Goal: Communication & Community: Answer question/provide support

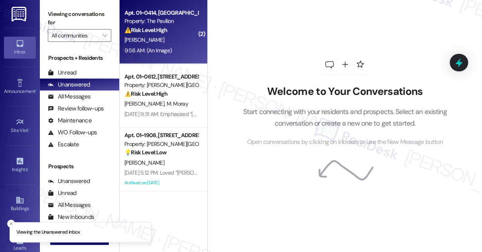
click at [180, 53] on div "9:56 AM: (An Image) 9:56 AM: (An Image)" at bounding box center [161, 50] width 75 height 10
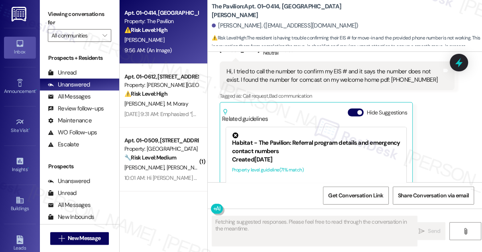
scroll to position [1429, 0]
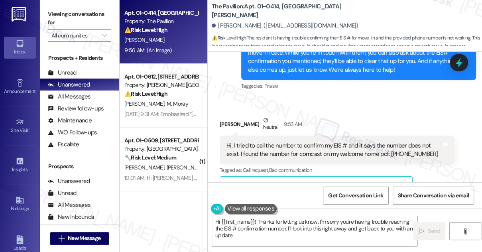
type textarea "Hi {{first_name}}! Thanks for letting us know. I'm sorry you're having trouble …"
click at [287, 142] on div "Hi, I tried to call the number to confirm my EIS # and it says the number does …" at bounding box center [334, 150] width 215 height 17
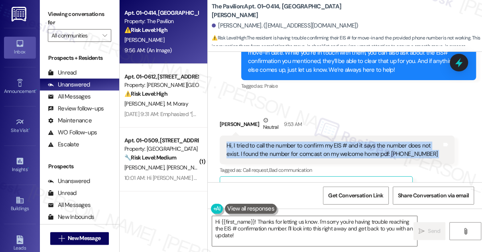
click at [287, 142] on div "Hi, I tried to call the number to confirm my EIS # and it says the number does …" at bounding box center [334, 150] width 215 height 17
click at [327, 142] on div "Hi, I tried to call the number to confirm my EIS # and it says the number does …" at bounding box center [334, 150] width 215 height 17
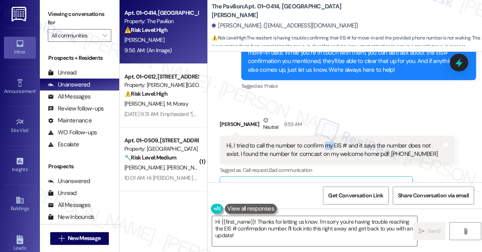
click at [327, 142] on div "Hi, I tried to call the number to confirm my EIS # and it says the number does …" at bounding box center [334, 150] width 215 height 17
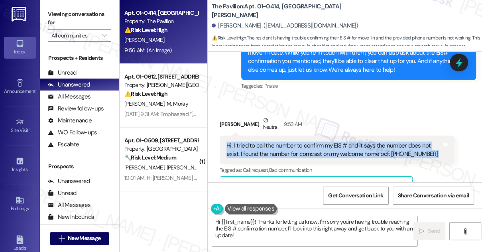
click at [327, 142] on div "Hi, I tried to call the number to confirm my EIS # and it says the number does …" at bounding box center [334, 150] width 215 height 17
click at [358, 142] on div "Hi, I tried to call the number to confirm my EIS # and it says the number does …" at bounding box center [334, 150] width 215 height 17
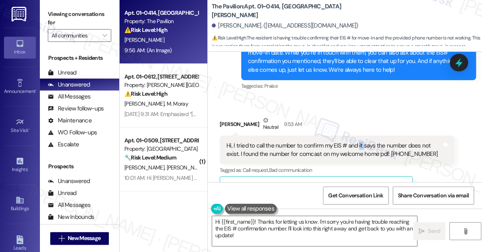
click at [358, 142] on div "Hi, I tried to call the number to confirm my EIS # and it says the number does …" at bounding box center [334, 150] width 215 height 17
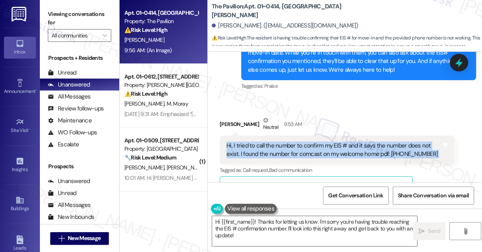
click at [358, 142] on div "Hi, I tried to call the number to confirm my EIS # and it says the number does …" at bounding box center [334, 150] width 215 height 17
click at [298, 142] on div "Hi, I tried to call the number to confirm my EIS # and it says the number does …" at bounding box center [334, 150] width 215 height 17
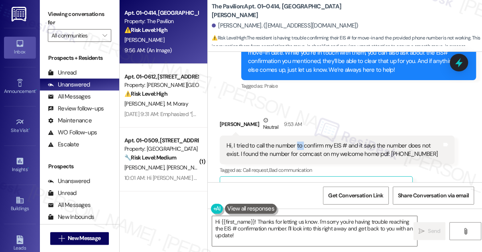
click at [298, 142] on div "Hi, I tried to call the number to confirm my EIS # and it says the number does …" at bounding box center [334, 150] width 215 height 17
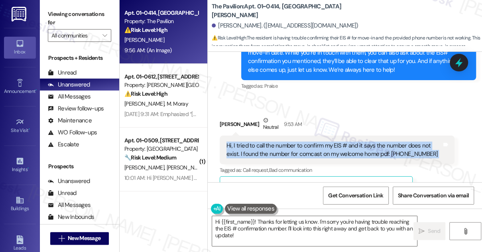
click at [298, 142] on div "Hi, I tried to call the number to confirm my EIS # and it says the number does …" at bounding box center [334, 150] width 215 height 17
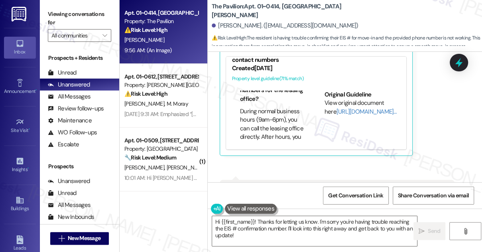
scroll to position [1755, 0]
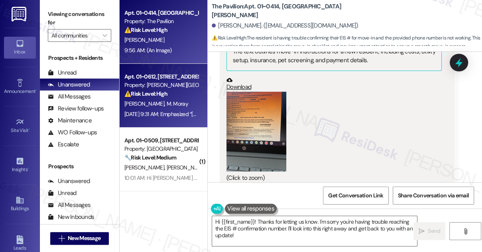
click at [185, 115] on div "[DATE] 9:31 AM: Emphasized “[PERSON_NAME] ([PERSON_NAME][GEOGRAPHIC_DATA]): Hi …" at bounding box center [270, 113] width 293 height 7
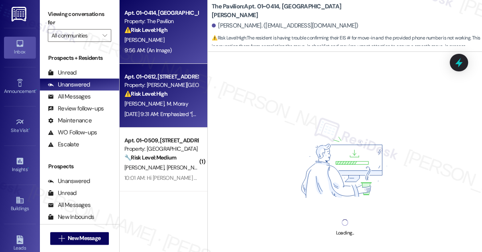
click at [165, 41] on div "[PERSON_NAME]" at bounding box center [161, 40] width 75 height 10
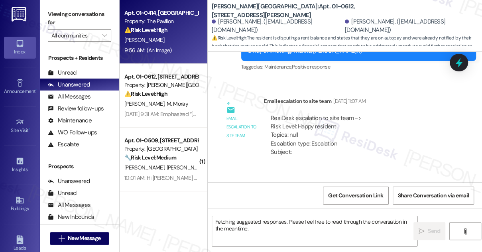
scroll to position [1828, 0]
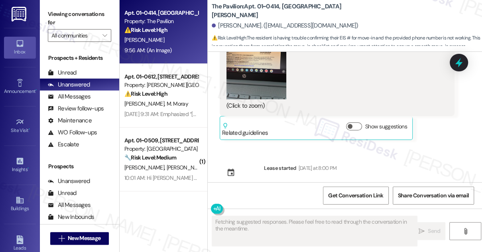
click at [264, 71] on button "Zoom image" at bounding box center [257, 60] width 60 height 80
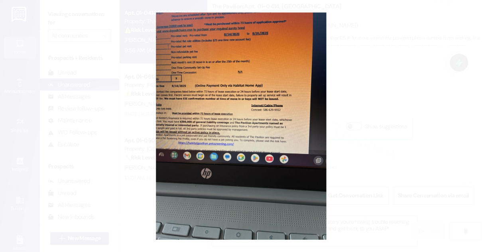
click at [378, 113] on button "Unzoom image" at bounding box center [241, 126] width 482 height 252
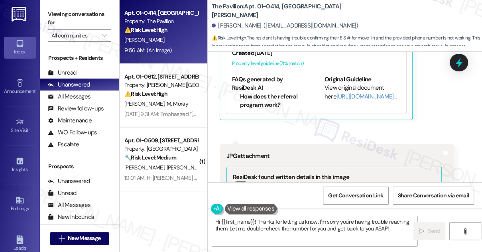
scroll to position [1719, 0]
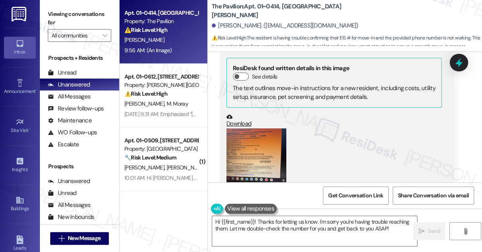
click at [259, 134] on button "Zoom image" at bounding box center [257, 168] width 60 height 80
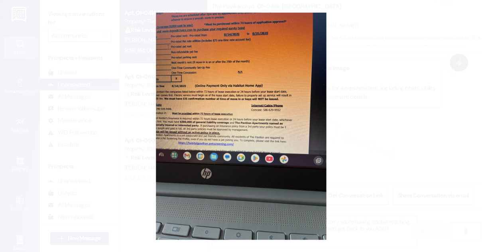
click at [394, 71] on button "Unzoom image" at bounding box center [241, 126] width 482 height 252
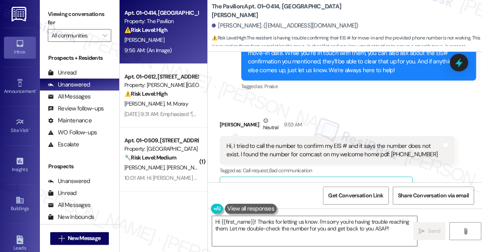
scroll to position [1320, 0]
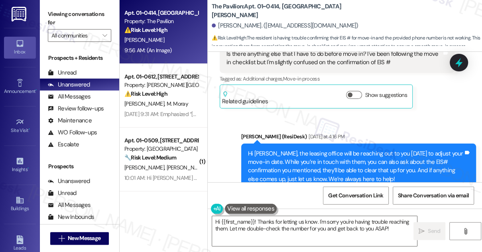
click at [369, 150] on div "Hi [PERSON_NAME], the leasing office will be reaching out to you [DATE] to adju…" at bounding box center [355, 167] width 215 height 34
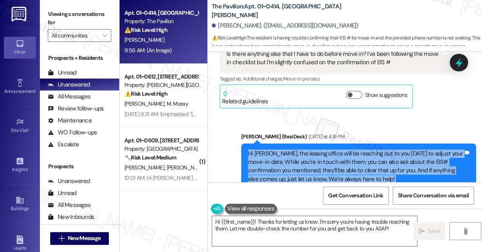
click at [369, 150] on div "Hi [PERSON_NAME], the leasing office will be reaching out to you [DATE] to adju…" at bounding box center [355, 167] width 215 height 34
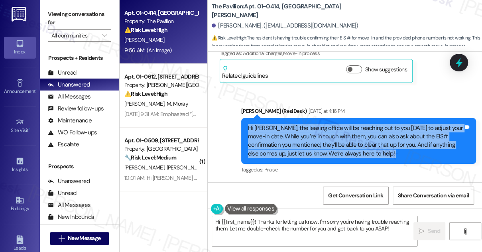
scroll to position [1356, 0]
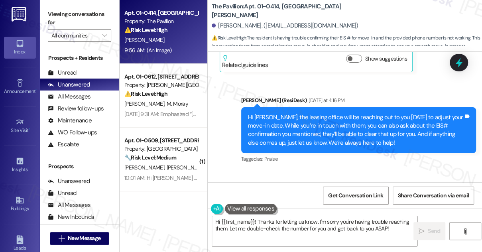
click at [412, 35] on span "⚠️ Risk Level: High : The resident is having trouble confirming their EIS # for…" at bounding box center [347, 42] width 270 height 17
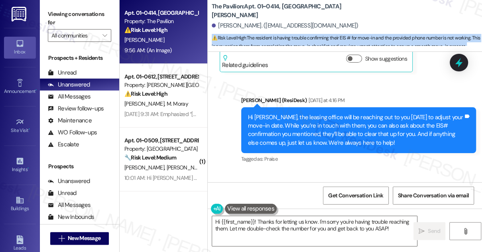
click at [412, 35] on span "⚠️ Risk Level: High : The resident is having trouble confirming their EIS # for…" at bounding box center [347, 42] width 270 height 17
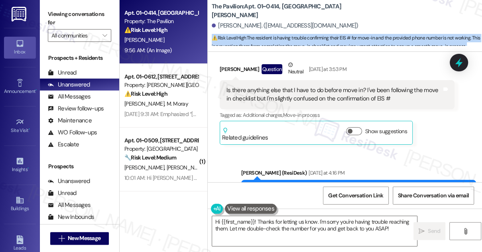
scroll to position [1211, 0]
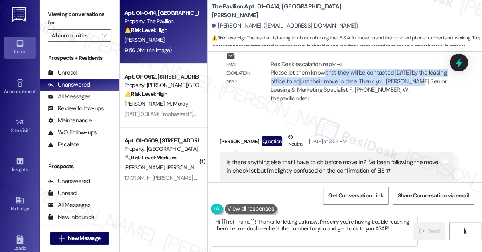
drag, startPoint x: 323, startPoint y: 75, endPoint x: 409, endPoint y: 79, distance: 86.3
click at [409, 79] on div "ResiDesk escalation reply -> Please let them know that they will be contacted […" at bounding box center [359, 81] width 176 height 42
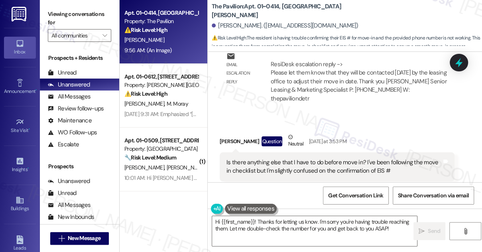
click at [72, 25] on label "Viewing conversations for" at bounding box center [79, 18] width 63 height 21
click at [306, 69] on div "ResiDesk escalation reply -> Please let them know that they will be contacted […" at bounding box center [359, 81] width 176 height 42
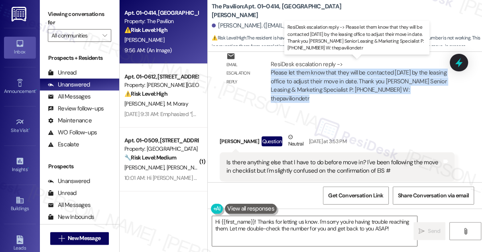
click at [307, 70] on div "ResiDesk escalation reply -> Please let them know that they will be contacted […" at bounding box center [359, 81] width 176 height 42
click at [297, 87] on div "ResiDesk escalation reply -> Please let them know that they will be contacted […" at bounding box center [359, 81] width 176 height 42
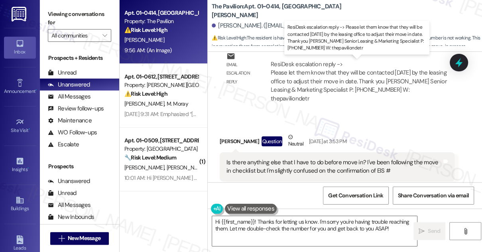
click at [297, 87] on div "ResiDesk escalation reply -> Please let them know that they will be contacted […" at bounding box center [359, 81] width 176 height 42
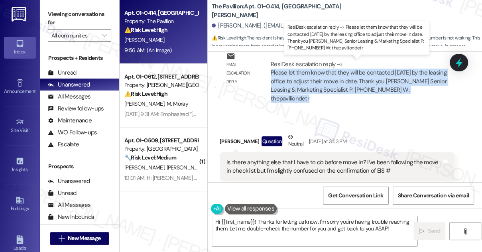
click at [297, 87] on div "ResiDesk escalation reply -> Please let them know that they will be contacted […" at bounding box center [359, 81] width 176 height 42
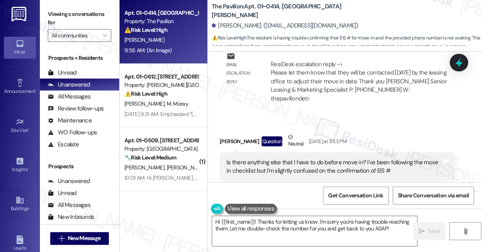
click at [59, 9] on label "Viewing conversations for" at bounding box center [79, 18] width 63 height 21
drag, startPoint x: 213, startPoint y: 12, endPoint x: 241, endPoint y: 8, distance: 28.9
click at [241, 8] on b "The Pavilion: Apt. 01~0414, [GEOGRAPHIC_DATA][PERSON_NAME]" at bounding box center [292, 10] width 160 height 17
copy b "The Pavilion"
click at [61, 19] on label "Viewing conversations for" at bounding box center [79, 18] width 63 height 21
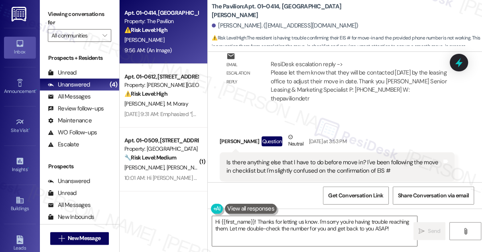
click at [276, 158] on div "Is there anything else that I have to do before move in? I've been following th…" at bounding box center [334, 166] width 215 height 17
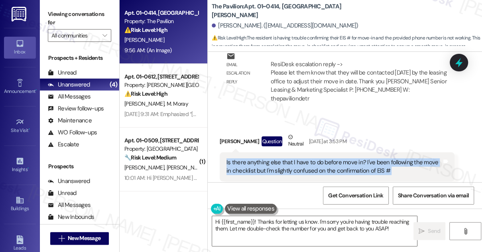
click at [276, 158] on div "Is there anything else that I have to do before move in? I've been following th…" at bounding box center [334, 166] width 215 height 17
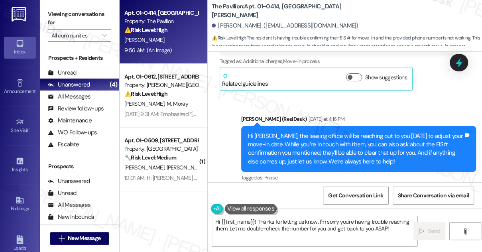
scroll to position [1392, 0]
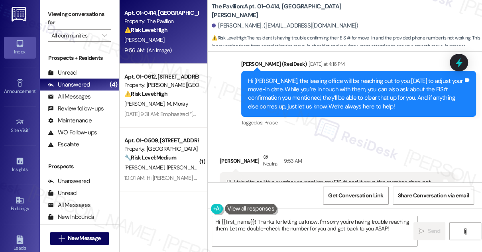
click at [293, 77] on div "Hi [PERSON_NAME], the leasing office will be reaching out to you [DATE] to adju…" at bounding box center [355, 94] width 215 height 34
click at [294, 77] on div "Hi [PERSON_NAME], the leasing office will be reaching out to you [DATE] to adju…" at bounding box center [355, 94] width 215 height 34
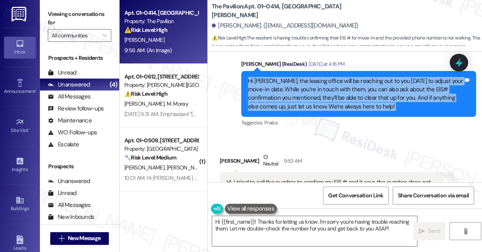
click at [294, 77] on div "Hi [PERSON_NAME], the leasing office will be reaching out to you [DATE] to adju…" at bounding box center [355, 94] width 215 height 34
click at [288, 78] on div "Hi [PERSON_NAME], the leasing office will be reaching out to you [DATE] to adju…" at bounding box center [355, 94] width 215 height 34
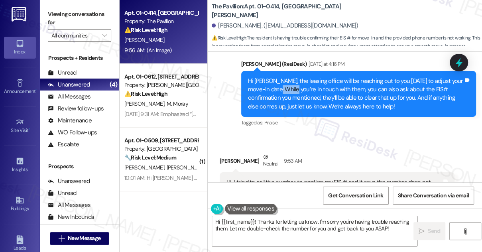
click at [288, 78] on div "Hi [PERSON_NAME], the leasing office will be reaching out to you [DATE] to adju…" at bounding box center [355, 94] width 215 height 34
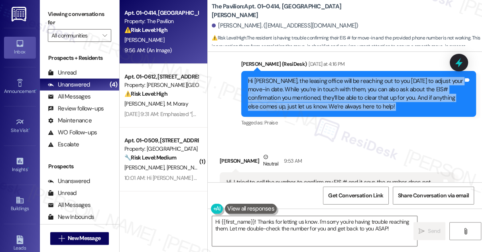
click at [288, 78] on div "Hi [PERSON_NAME], the leasing office will be reaching out to you [DATE] to adju…" at bounding box center [355, 94] width 215 height 34
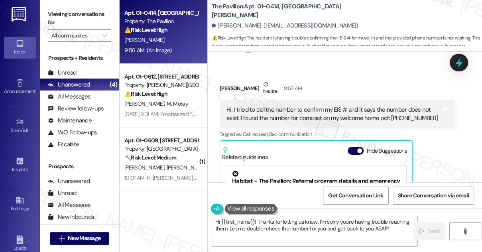
click at [267, 106] on div "Hi, I tried to call the number to confirm my EIS # and it says the number does …" at bounding box center [334, 114] width 215 height 17
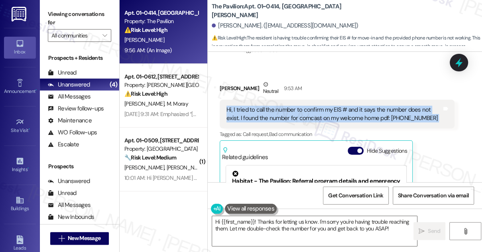
click at [267, 106] on div "Hi, I tried to call the number to confirm my EIS # and it says the number does …" at bounding box center [334, 114] width 215 height 17
click at [262, 106] on div "Hi, I tried to call the number to confirm my EIS # and it says the number does …" at bounding box center [334, 114] width 215 height 17
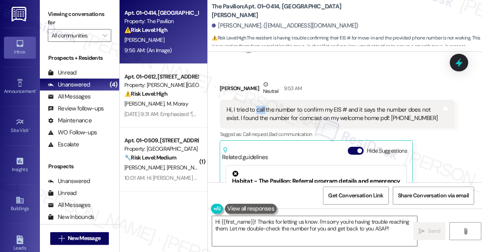
click at [262, 106] on div "Hi, I tried to call the number to confirm my EIS # and it says the number does …" at bounding box center [334, 114] width 215 height 17
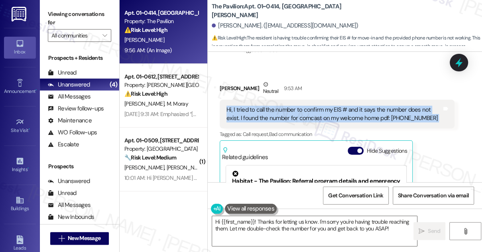
click at [262, 106] on div "Hi, I tried to call the number to confirm my EIS # and it says the number does …" at bounding box center [334, 114] width 215 height 17
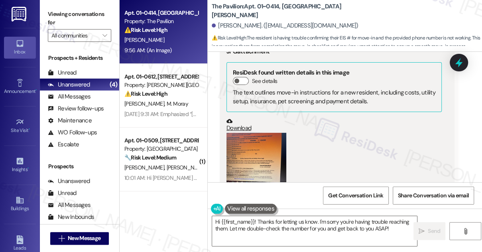
scroll to position [1791, 0]
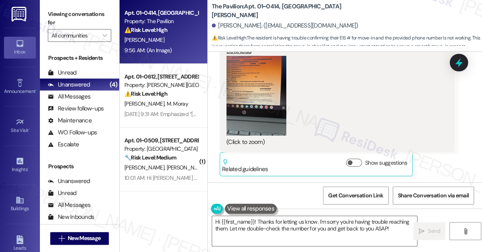
click at [262, 86] on button "Zoom image" at bounding box center [257, 96] width 60 height 80
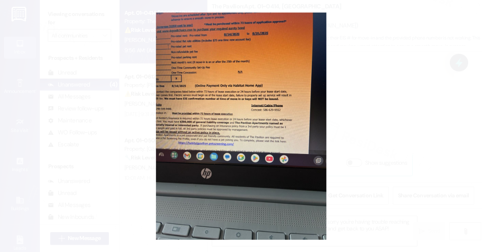
click at [382, 107] on button "Unzoom image" at bounding box center [241, 126] width 482 height 252
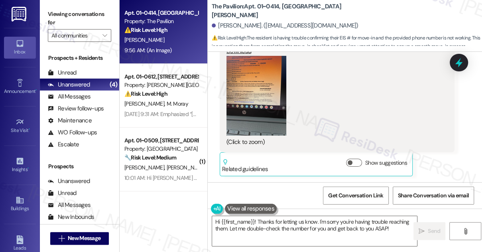
click at [271, 93] on button "Zoom image" at bounding box center [257, 96] width 60 height 80
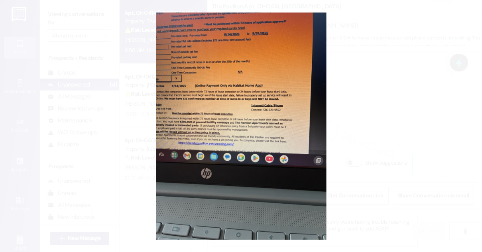
click at [394, 98] on button "Unzoom image" at bounding box center [241, 126] width 482 height 252
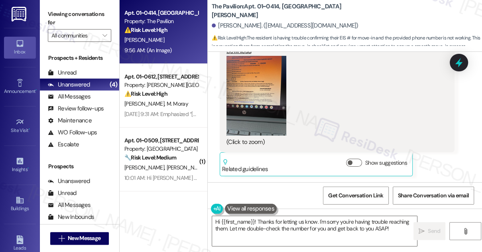
click at [269, 97] on button "Zoom image" at bounding box center [257, 96] width 60 height 80
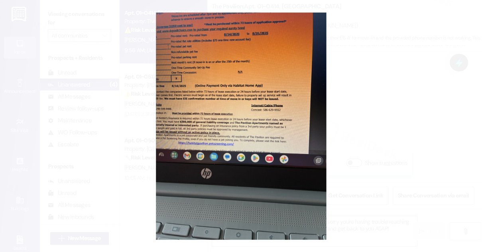
click at [381, 84] on button "Unzoom image" at bounding box center [241, 126] width 482 height 252
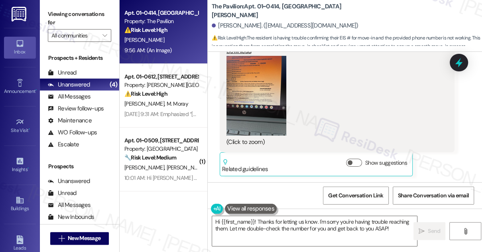
click at [59, 11] on label "Viewing conversations for" at bounding box center [79, 18] width 63 height 21
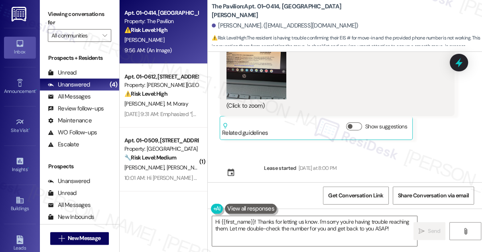
click at [243, 72] on button "Zoom image" at bounding box center [257, 60] width 60 height 80
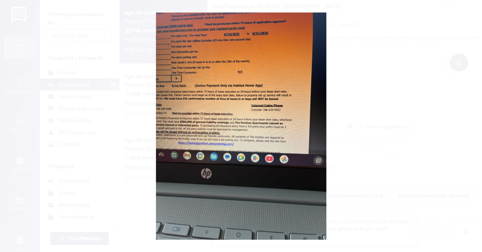
click at [385, 68] on button "Unzoom image" at bounding box center [241, 126] width 482 height 252
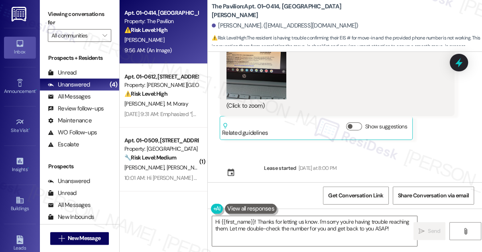
click at [259, 65] on button "Zoom image" at bounding box center [257, 60] width 60 height 80
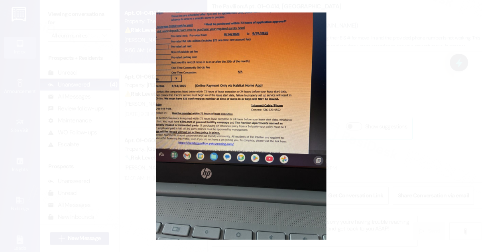
click at [365, 91] on button "Unzoom image" at bounding box center [241, 126] width 482 height 252
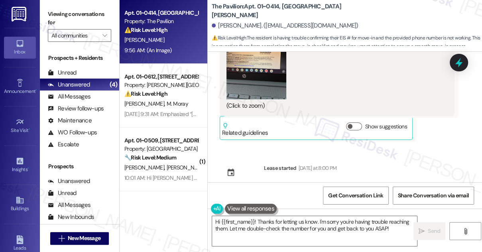
click at [58, 10] on label "Viewing conversations for" at bounding box center [79, 18] width 63 height 21
click at [246, 68] on button "Zoom image" at bounding box center [257, 60] width 60 height 80
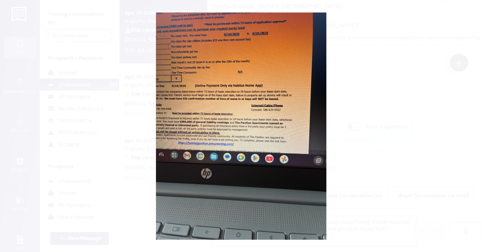
click at [180, 93] on button "Unzoom image" at bounding box center [241, 126] width 482 height 252
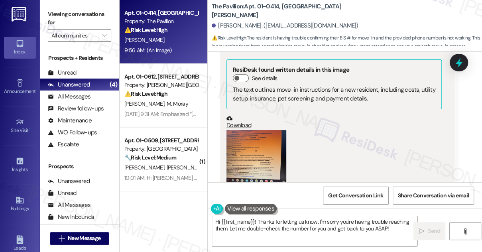
scroll to position [1755, 0]
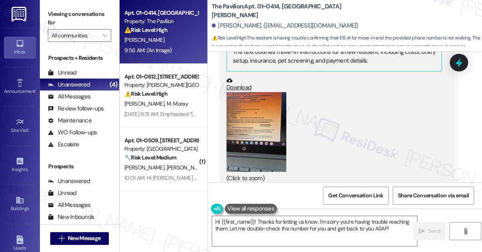
click at [237, 77] on link "Download" at bounding box center [334, 84] width 215 height 14
drag, startPoint x: 65, startPoint y: 10, endPoint x: 84, endPoint y: 13, distance: 19.1
click at [65, 10] on label "Viewing conversations for" at bounding box center [79, 18] width 63 height 21
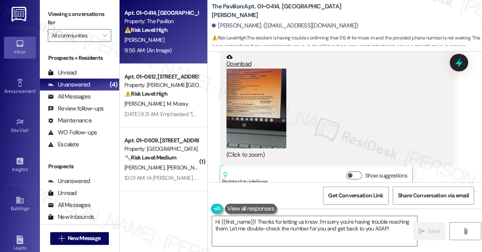
scroll to position [1791, 0]
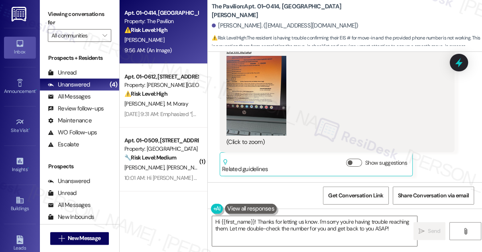
click at [242, 108] on button "Zoom image" at bounding box center [257, 96] width 60 height 80
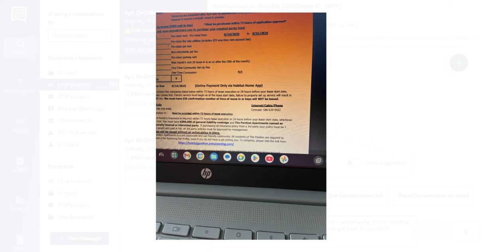
click at [371, 98] on button "Unzoom image" at bounding box center [241, 126] width 482 height 252
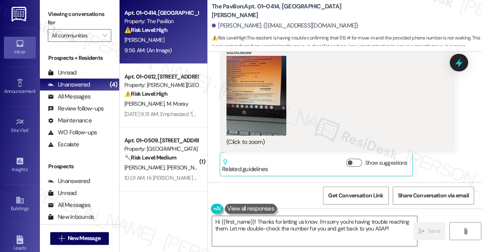
drag, startPoint x: 74, startPoint y: 12, endPoint x: 79, endPoint y: 12, distance: 4.4
click at [74, 12] on label "Viewing conversations for" at bounding box center [79, 18] width 63 height 21
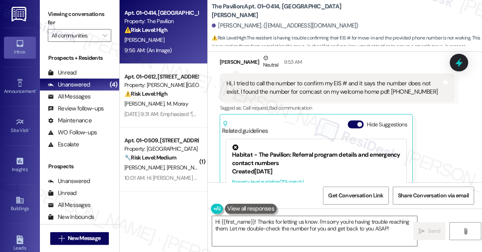
scroll to position [1465, 0]
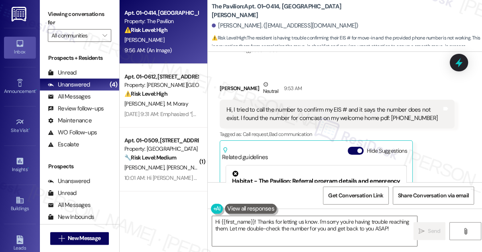
click at [317, 106] on div "Hi, I tried to call the number to confirm my EIS # and it says the number does …" at bounding box center [334, 114] width 215 height 17
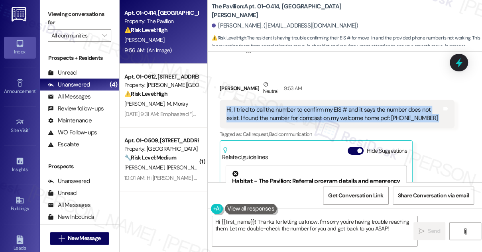
click at [317, 106] on div "Hi, I tried to call the number to confirm my EIS # and it says the number does …" at bounding box center [334, 114] width 215 height 17
click at [284, 106] on div "Hi, I tried to call the number to confirm my EIS # and it says the number does …" at bounding box center [334, 114] width 215 height 17
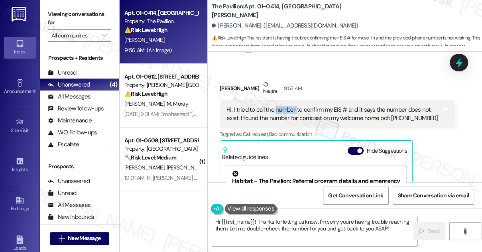
click at [284, 106] on div "Hi, I tried to call the number to confirm my EIS # and it says the number does …" at bounding box center [334, 114] width 215 height 17
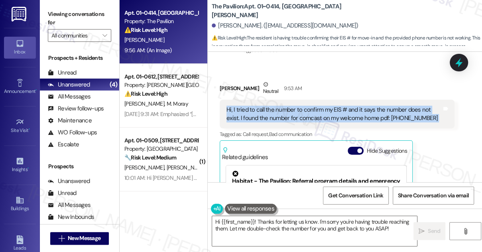
click at [284, 106] on div "Hi, I tried to call the number to confirm my EIS # and it says the number does …" at bounding box center [334, 114] width 215 height 17
click at [269, 107] on div "Hi, I tried to call the number to confirm my EIS # and it says the number does …" at bounding box center [334, 114] width 215 height 17
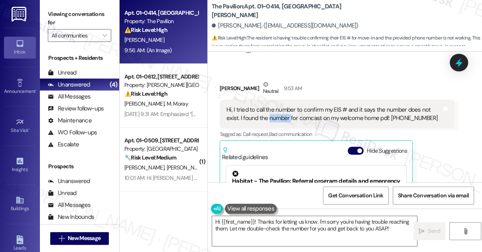
click at [269, 107] on div "Hi, I tried to call the number to confirm my EIS # and it says the number does …" at bounding box center [334, 114] width 215 height 17
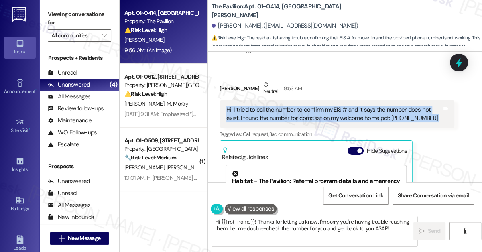
click at [269, 107] on div "Hi, I tried to call the number to confirm my EIS # and it says the number does …" at bounding box center [334, 114] width 215 height 17
click at [67, 14] on label "Viewing conversations for" at bounding box center [79, 18] width 63 height 21
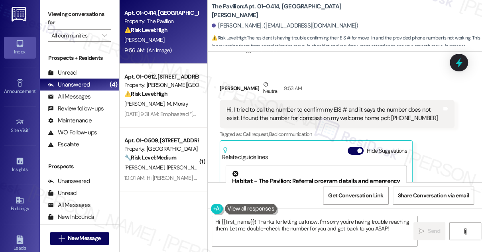
click at [71, 12] on label "Viewing conversations for" at bounding box center [79, 18] width 63 height 21
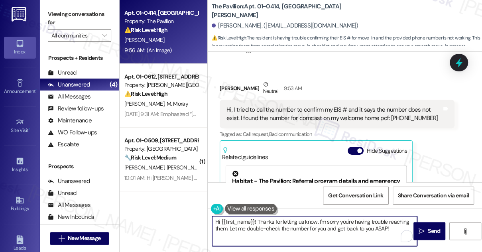
drag, startPoint x: 359, startPoint y: 229, endPoint x: 323, endPoint y: 229, distance: 36.7
click at [323, 229] on textarea "Hi {{first_name}}! Thanks for letting us know. I'm sorry you're having trouble …" at bounding box center [314, 231] width 205 height 30
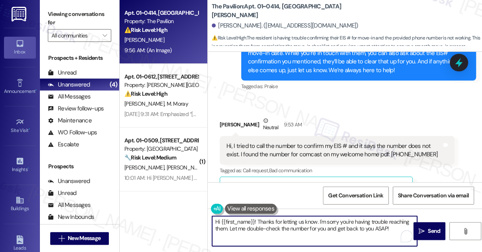
click at [294, 142] on div "Hi, I tried to call the number to confirm my EIS # and it says the number does …" at bounding box center [334, 150] width 215 height 17
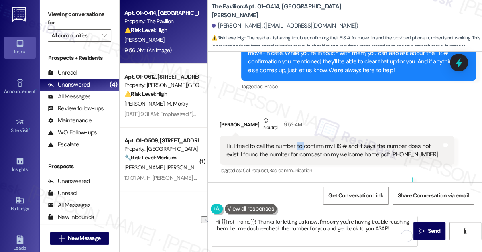
click at [294, 142] on div "Hi, I tried to call the number to confirm my EIS # and it says the number does …" at bounding box center [334, 150] width 215 height 17
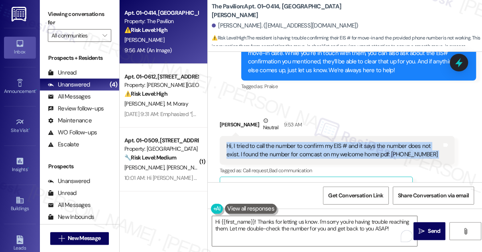
click at [294, 142] on div "Hi, I tried to call the number to confirm my EIS # and it says the number does …" at bounding box center [334, 150] width 215 height 17
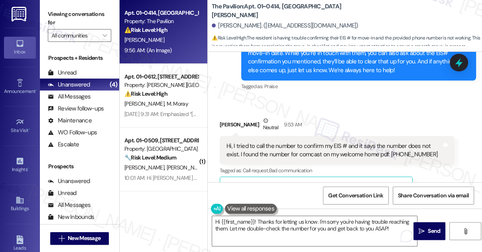
click at [227, 116] on div "[PERSON_NAME] Neutral 9:53 AM" at bounding box center [337, 126] width 235 height 20
click at [286, 219] on textarea "Hi {{first_name}}! Thanks for letting us know. I'm sorry you're having trouble …" at bounding box center [314, 231] width 205 height 30
click at [63, 11] on label "Viewing conversations for" at bounding box center [79, 18] width 63 height 21
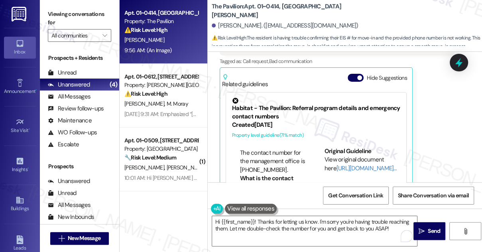
scroll to position [326, 0]
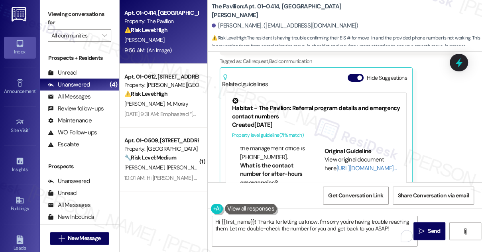
click at [260, 148] on li "The contact number for the management office is [PHONE_NUMBER]." at bounding box center [274, 149] width 68 height 26
click at [269, 146] on li "The contact number for the management office is [PHONE_NUMBER]." at bounding box center [274, 149] width 68 height 26
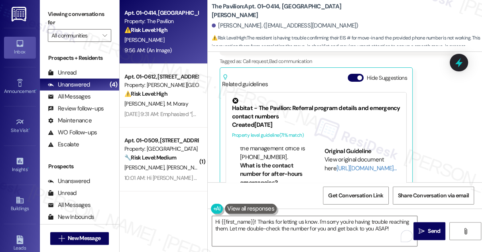
click at [295, 147] on li "The contact number for the management office is [PHONE_NUMBER]." at bounding box center [274, 149] width 68 height 26
drag, startPoint x: 289, startPoint y: 147, endPoint x: 238, endPoint y: 147, distance: 51.1
click at [238, 147] on ul "What is the contact number for the management office? The contact number for th…" at bounding box center [270, 133] width 76 height 55
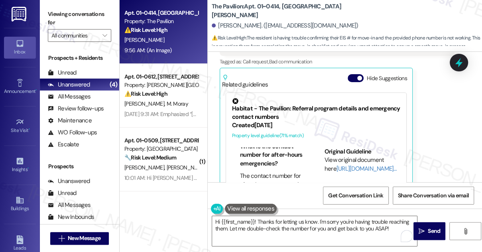
scroll to position [1538, 0]
click at [342, 164] on link "[URL][DOMAIN_NAME]…" at bounding box center [367, 168] width 60 height 8
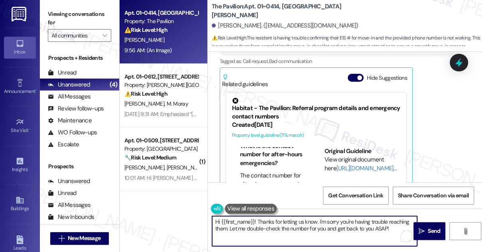
click at [286, 227] on textarea "Hi {{first_name}}! Thanks for letting us know. I'm sorry you're having trouble …" at bounding box center [314, 231] width 205 height 30
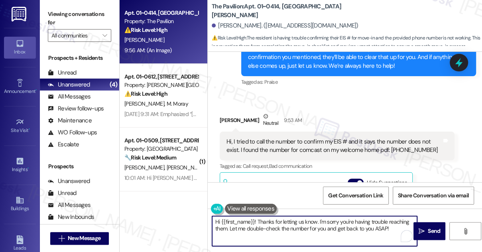
scroll to position [1429, 0]
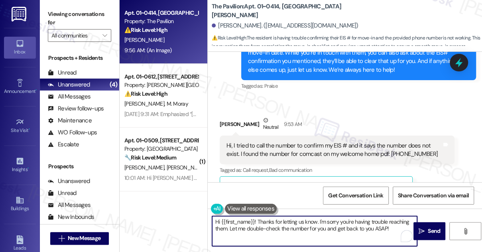
click at [318, 220] on textarea "Hi {{first_name}}! Thanks for letting us know. I'm sorry you're having trouble …" at bounding box center [314, 231] width 205 height 30
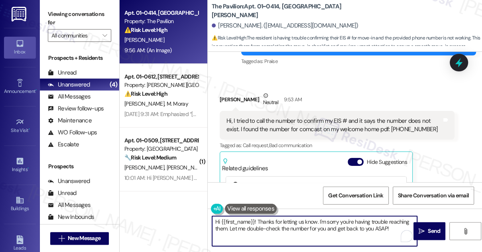
scroll to position [1502, 0]
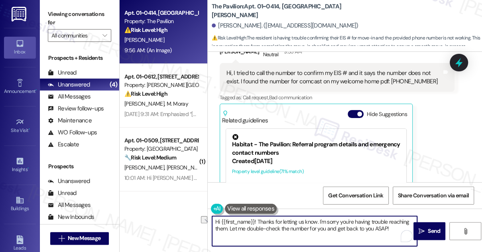
drag, startPoint x: 230, startPoint y: 229, endPoint x: 389, endPoint y: 226, distance: 159.2
click at [389, 226] on textarea "Hi {{first_name}}! Thanks for letting us know. I'm sorry you're having trouble …" at bounding box center [314, 231] width 205 height 30
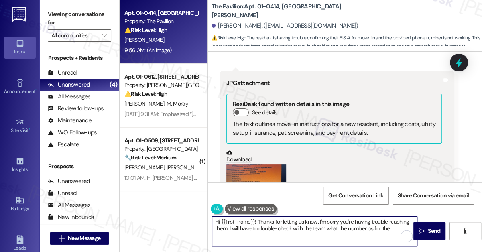
scroll to position [1755, 0]
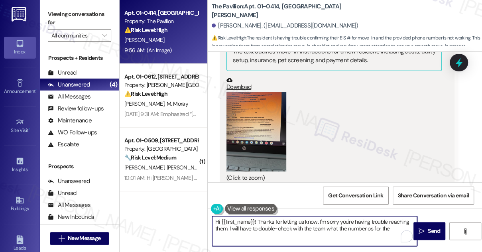
click at [241, 113] on button "Zoom image" at bounding box center [257, 132] width 60 height 80
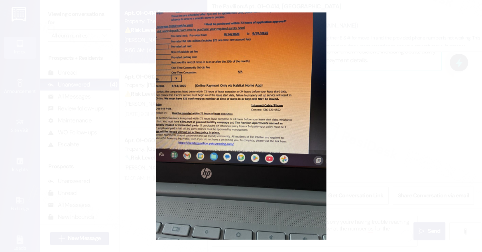
click at [393, 103] on button "Unzoom image" at bounding box center [241, 126] width 482 height 252
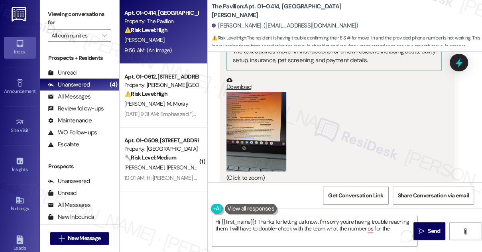
click at [236, 105] on button "Zoom image" at bounding box center [257, 132] width 60 height 80
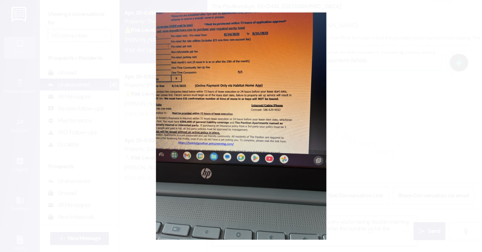
click at [430, 35] on button "Unzoom image" at bounding box center [241, 126] width 482 height 252
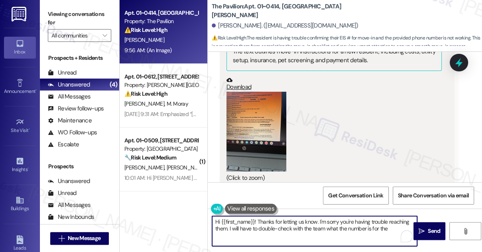
click at [389, 229] on textarea "Hi {{first_name}}! Thanks for letting us know. I'm sorry you're having trouble …" at bounding box center [314, 231] width 205 height 30
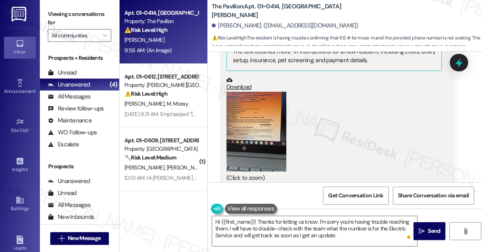
click at [241, 110] on button "Zoom image" at bounding box center [257, 132] width 60 height 80
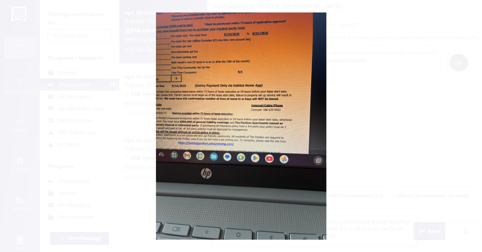
click at [349, 114] on button "Unzoom image" at bounding box center [241, 126] width 482 height 252
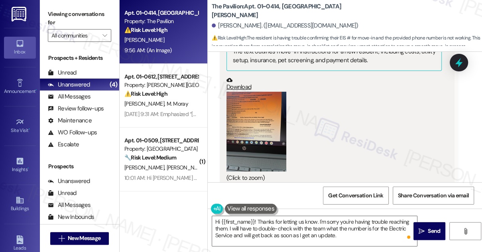
click at [245, 122] on button "Zoom image" at bounding box center [257, 132] width 60 height 80
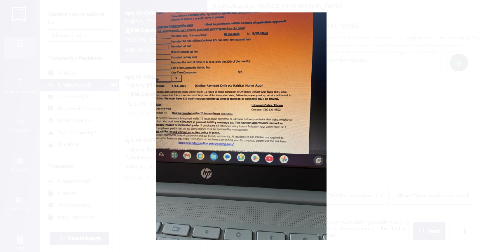
click at [379, 108] on button "Unzoom image" at bounding box center [241, 126] width 482 height 252
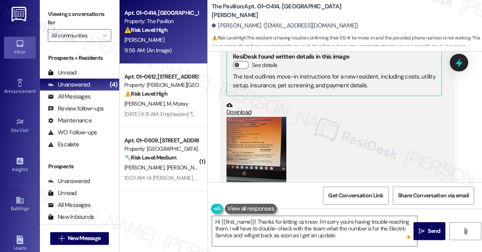
scroll to position [1683, 0]
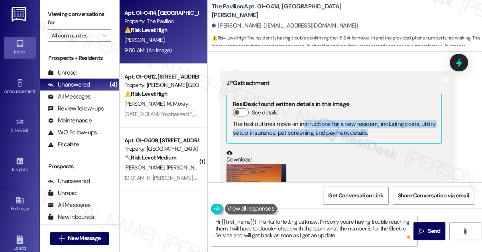
drag, startPoint x: 302, startPoint y: 114, endPoint x: 396, endPoint y: 122, distance: 94.4
click at [396, 122] on div "The text outlines move-in instructions for a new resident, including costs, uti…" at bounding box center [334, 128] width 203 height 17
click at [241, 108] on button "See details" at bounding box center [241, 112] width 16 height 8
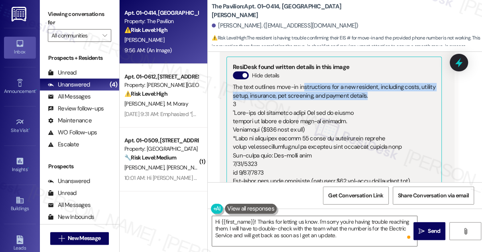
scroll to position [1755, 0]
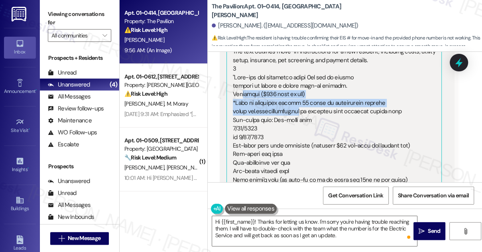
drag, startPoint x: 242, startPoint y: 87, endPoint x: 307, endPoint y: 103, distance: 67.2
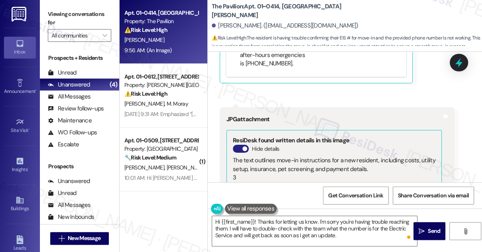
click at [240, 145] on button "Hide details" at bounding box center [241, 149] width 16 height 8
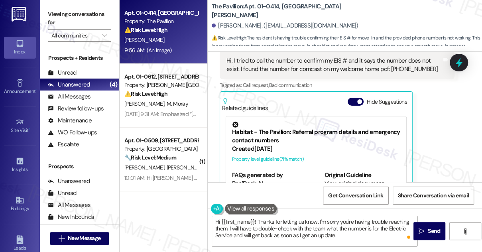
scroll to position [1465, 0]
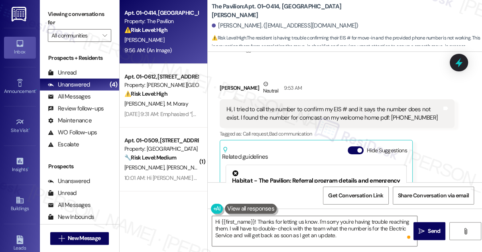
click at [326, 105] on div "Hi, I tried to call the number to confirm my EIS # and it says the number does …" at bounding box center [334, 113] width 215 height 17
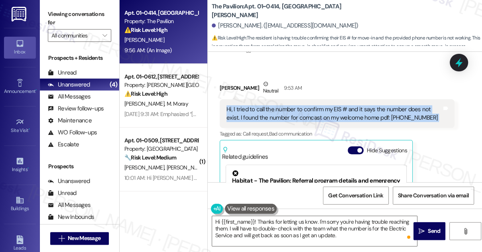
click at [326, 105] on div "Hi, I tried to call the number to confirm my EIS # and it says the number does …" at bounding box center [334, 113] width 215 height 17
click at [313, 107] on div "Hi, I tried to call the number to confirm my EIS # and it says the number does …" at bounding box center [334, 113] width 215 height 17
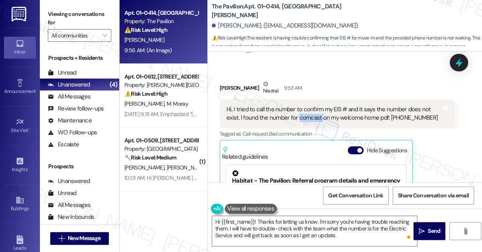
click at [313, 107] on div "Hi, I tried to call the number to confirm my EIS # and it says the number does …" at bounding box center [334, 113] width 215 height 17
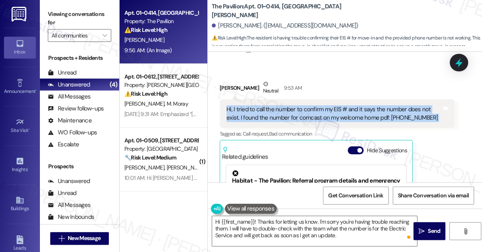
click at [313, 107] on div "Hi, I tried to call the number to confirm my EIS # and it says the number does …" at bounding box center [334, 113] width 215 height 17
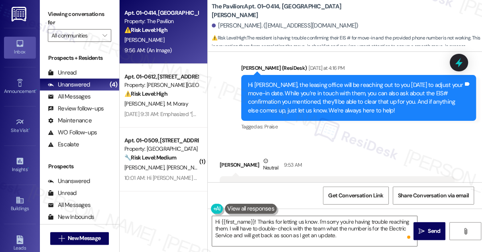
scroll to position [1357, 0]
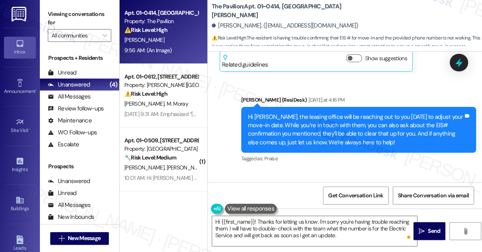
drag, startPoint x: 348, startPoint y: 95, endPoint x: 292, endPoint y: 106, distance: 57.2
click at [292, 113] on div "Hi [PERSON_NAME], the leasing office will be reaching out to you [DATE] to adju…" at bounding box center [355, 130] width 215 height 34
click at [313, 223] on textarea "Hi {{first_name}}! Thanks for letting us know. I'm sorry you're having trouble …" at bounding box center [314, 231] width 205 height 30
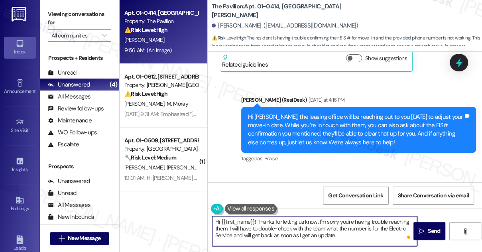
click at [313, 223] on textarea "Hi {{first_name}}! Thanks for letting us know. I'm sorry you're having trouble …" at bounding box center [314, 231] width 205 height 30
click at [296, 137] on div "Hi [PERSON_NAME], the leasing office will be reaching out to you [DATE] to adju…" at bounding box center [358, 130] width 235 height 46
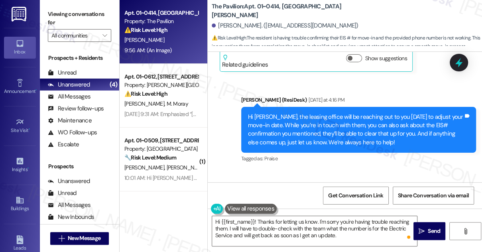
scroll to position [1538, 0]
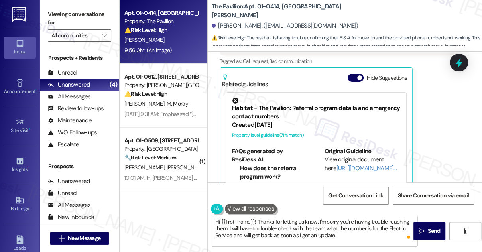
click at [283, 232] on textarea "Hi {{first_name}}! Thanks for letting us know. I'm sorry you're having trouble …" at bounding box center [314, 231] width 205 height 30
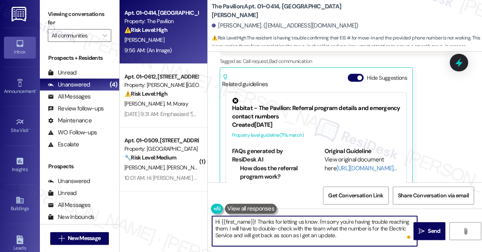
click at [283, 232] on textarea "Hi {{first_name}}! Thanks for letting us know. I'm sorry you're having trouble …" at bounding box center [314, 231] width 205 height 30
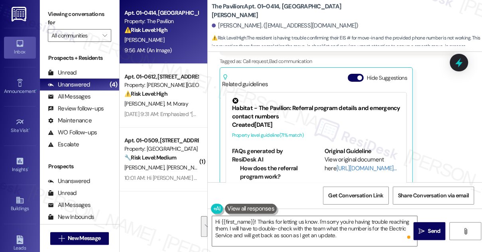
click at [431, 121] on div "[PERSON_NAME] Neutral 9:53 AM Hi, I tried to call the number to confirm my EIS …" at bounding box center [337, 99] width 235 height 185
click at [68, 20] on label "Viewing conversations for" at bounding box center [79, 18] width 63 height 21
click at [71, 6] on div "Viewing conversations for All communities " at bounding box center [79, 25] width 79 height 50
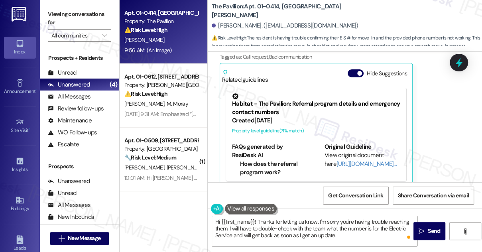
scroll to position [1574, 0]
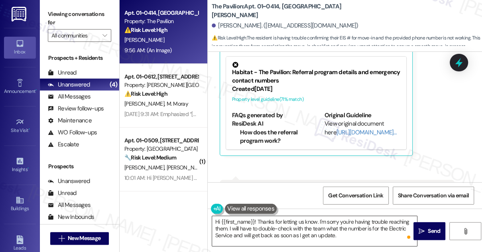
click at [262, 226] on textarea "Hi {{first_name}}! Thanks for letting us know. I'm sorry you're having trouble …" at bounding box center [314, 231] width 205 height 30
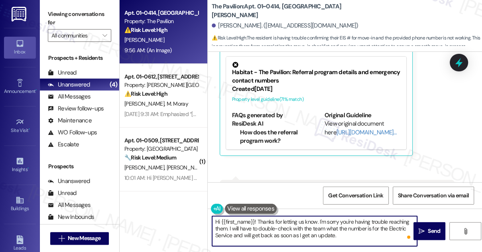
click at [262, 226] on textarea "Hi {{first_name}}! Thanks for letting us know. I'm sorry you're having trouble …" at bounding box center [314, 231] width 205 height 30
click at [260, 226] on textarea "Hi {{first_name}}! Thanks for letting us know. I'm sorry you're having trouble …" at bounding box center [314, 231] width 205 height 30
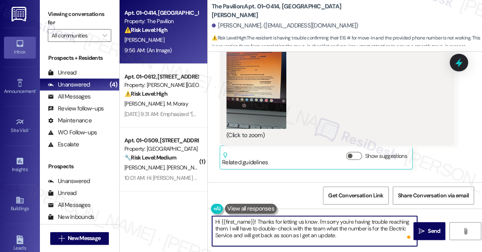
scroll to position [1828, 0]
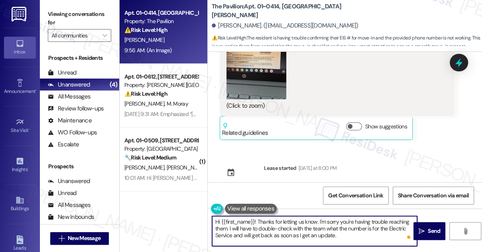
click at [359, 238] on textarea "Hi {{first_name}}! Thanks for letting us know. I'm sorry you're having trouble …" at bounding box center [314, 231] width 205 height 30
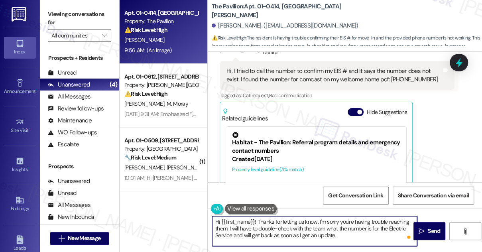
scroll to position [1429, 0]
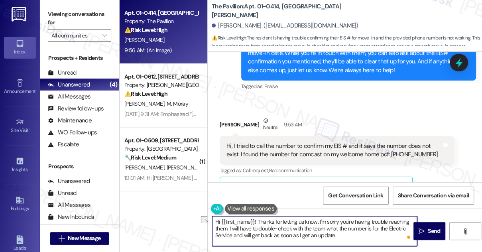
drag, startPoint x: 320, startPoint y: 221, endPoint x: 360, endPoint y: 221, distance: 39.9
click at [360, 221] on textarea "Hi {{first_name}}! Thanks for letting us know. I'm sorry you're having trouble …" at bounding box center [314, 231] width 205 height 30
click at [359, 221] on textarea "Hi {{first_name}}! Thanks for letting us know. I'm sorry you're having trouble …" at bounding box center [314, 231] width 205 height 30
drag, startPoint x: 318, startPoint y: 221, endPoint x: 345, endPoint y: 235, distance: 30.7
click at [345, 235] on textarea "Hi {{first_name}}! Thanks for letting us know. I'm sorry you're having trouble …" at bounding box center [314, 231] width 205 height 30
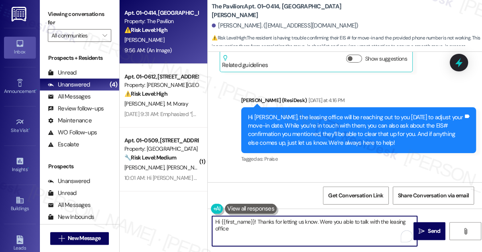
scroll to position [1320, 0]
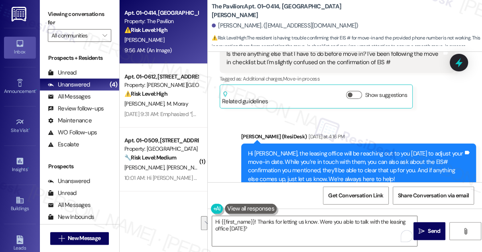
click at [74, 19] on label "Viewing conversations for" at bounding box center [79, 18] width 63 height 21
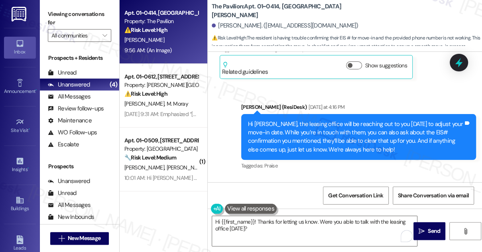
scroll to position [1392, 0]
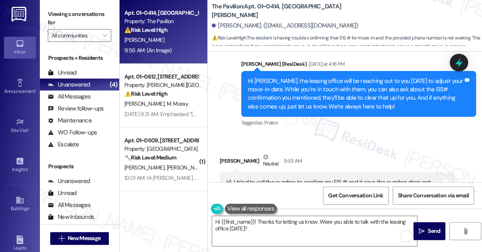
click at [331, 88] on div "Hi [PERSON_NAME], the leasing office will be reaching out to you [DATE] to adju…" at bounding box center [355, 94] width 215 height 34
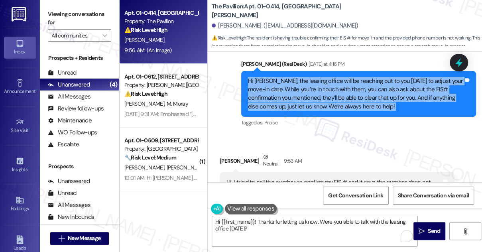
click at [331, 88] on div "Hi [PERSON_NAME], the leasing office will be reaching out to you [DATE] to adju…" at bounding box center [355, 94] width 215 height 34
click at [327, 96] on div "Hi [PERSON_NAME], the leasing office will be reaching out to you [DATE] to adju…" at bounding box center [355, 94] width 215 height 34
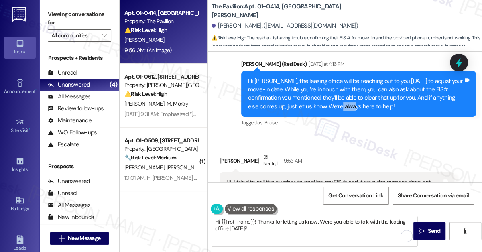
click at [327, 96] on div "Hi [PERSON_NAME], the leasing office will be reaching out to you [DATE] to adju…" at bounding box center [355, 94] width 215 height 34
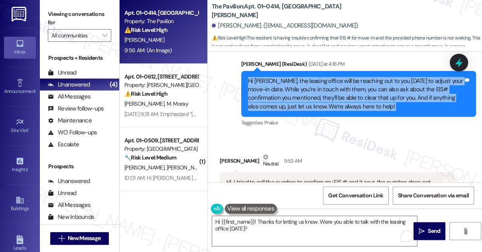
click at [327, 96] on div "Hi [PERSON_NAME], the leasing office will be reaching out to you [DATE] to adju…" at bounding box center [355, 94] width 215 height 34
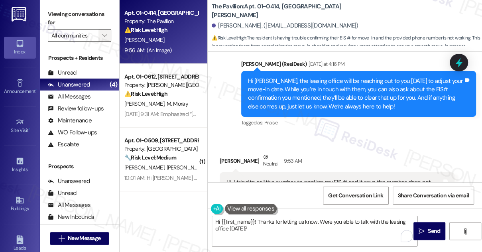
drag, startPoint x: 77, startPoint y: 17, endPoint x: 102, endPoint y: 37, distance: 32.3
click at [77, 17] on label "Viewing conversations for" at bounding box center [79, 18] width 63 height 21
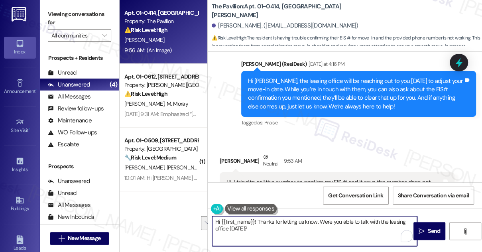
drag, startPoint x: 263, startPoint y: 229, endPoint x: 258, endPoint y: 219, distance: 11.2
click at [258, 219] on textarea "Hi {{first_name}}! Thanks for letting us know. Were you able to talk with the l…" at bounding box center [314, 231] width 205 height 30
paste textarea "connect with the leasing office [DATE]?"
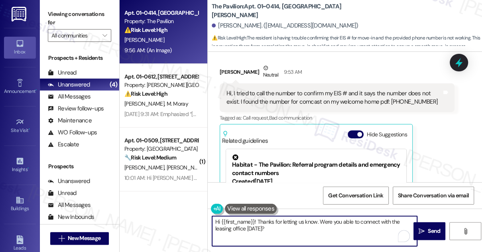
scroll to position [1465, 0]
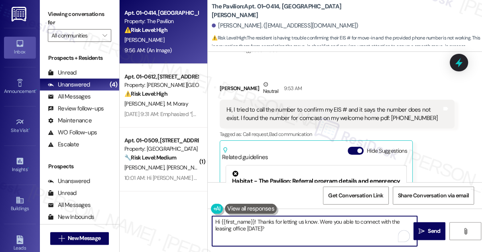
click at [317, 221] on textarea "Hi {{first_name}}! Thanks for letting us know. Were you able to connect with th…" at bounding box center [314, 231] width 205 height 30
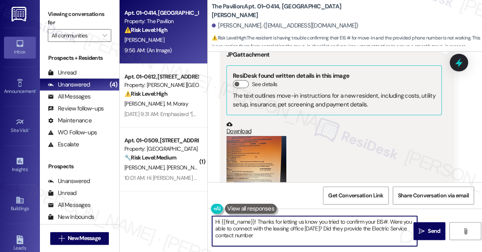
scroll to position [1791, 0]
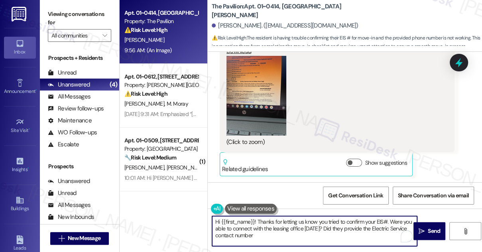
click at [262, 101] on button "Zoom image" at bounding box center [257, 96] width 60 height 80
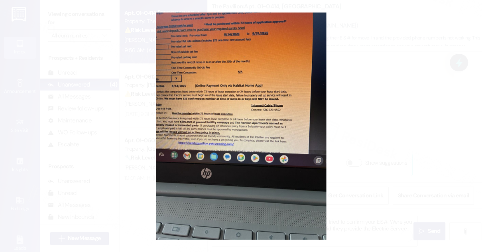
click at [174, 105] on button "Unzoom image" at bounding box center [241, 126] width 482 height 252
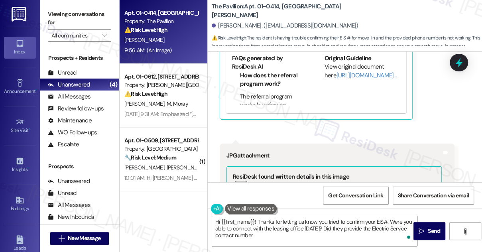
scroll to position [1682, 0]
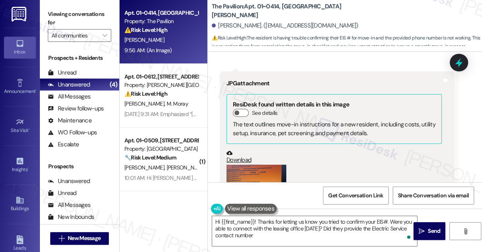
click at [243, 150] on link "Download" at bounding box center [334, 157] width 215 height 14
click at [269, 220] on textarea "Hi {{first_name}}! Thanks for letting us know you tried to confirm your EIS#. W…" at bounding box center [314, 231] width 205 height 30
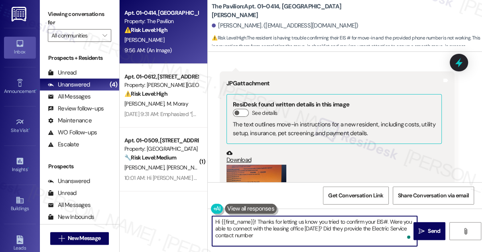
click at [269, 220] on textarea "Hi {{first_name}}! Thanks for letting us know you tried to confirm your EIS#. W…" at bounding box center [314, 231] width 205 height 30
click at [305, 227] on textarea "Hi {{first_name}}! Thanks for letting us know you tried to confirm your EIS#. W…" at bounding box center [314, 231] width 205 height 30
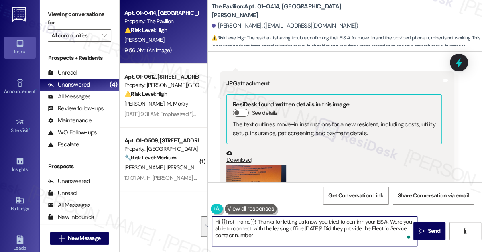
click at [367, 222] on textarea "Hi {{first_name}}! Thanks for letting us know you tried to confirm your EIS#. W…" at bounding box center [314, 231] width 205 height 30
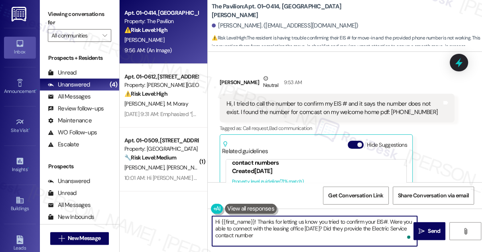
scroll to position [1429, 0]
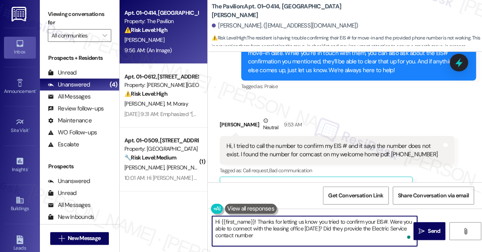
drag, startPoint x: 329, startPoint y: 228, endPoint x: 333, endPoint y: 235, distance: 7.9
click at [333, 235] on textarea "Hi {{first_name}}! Thanks for letting us know you tried to confirm your EIS#. W…" at bounding box center [314, 231] width 205 height 30
click at [294, 233] on textarea "Hi {{first_name}}! Thanks for letting us know you tried to confirm your EIS#. W…" at bounding box center [314, 231] width 205 height 30
type textarea "Hi {{first_name}}! Thanks for letting us know you tried to confirm your EIS#. W…"
click at [368, 235] on textarea "Hi {{first_name}}! Thanks for letting us know you tried to confirm your EIS#. W…" at bounding box center [314, 231] width 205 height 30
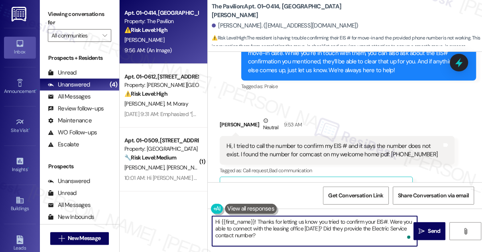
click at [364, 229] on textarea "Hi {{first_name}}! Thanks for letting us know you tried to confirm your EIS#. W…" at bounding box center [314, 231] width 205 height 30
click at [361, 236] on textarea "Hi {{first_name}}! Thanks for letting us know you tried to confirm your EIS#. W…" at bounding box center [314, 231] width 205 height 30
click at [362, 230] on textarea "Hi {{first_name}}! Thanks for letting us know you tried to confirm your EIS#. W…" at bounding box center [314, 231] width 205 height 30
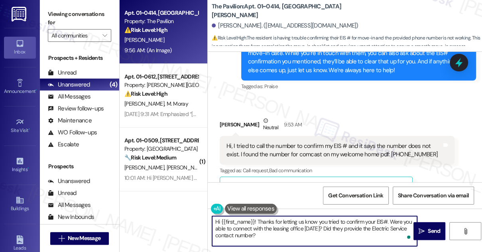
click at [362, 230] on textarea "Hi {{first_name}}! Thanks for letting us know you tried to confirm your EIS#. W…" at bounding box center [314, 231] width 205 height 30
click at [349, 233] on textarea "Hi {{first_name}}! Thanks for letting us know you tried to confirm your EIS#. W…" at bounding box center [314, 231] width 205 height 30
click at [333, 228] on textarea "Hi {{first_name}}! Thanks for letting us know you tried to confirm your EIS#. W…" at bounding box center [314, 231] width 205 height 30
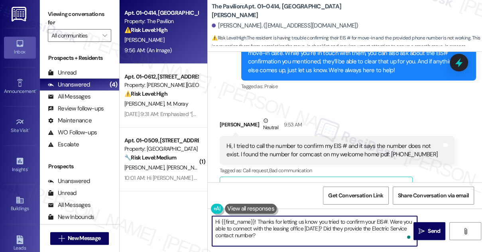
click at [333, 228] on textarea "Hi {{first_name}}! Thanks for letting us know you tried to confirm your EIS#. W…" at bounding box center [314, 231] width 205 height 30
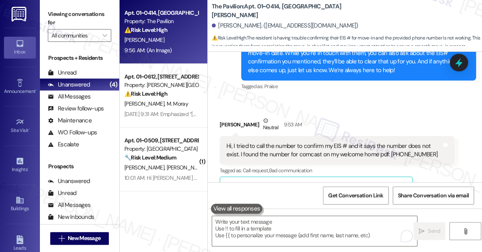
drag, startPoint x: 66, startPoint y: 13, endPoint x: 112, endPoint y: 47, distance: 57.4
click at [66, 13] on label "Viewing conversations for" at bounding box center [79, 18] width 63 height 21
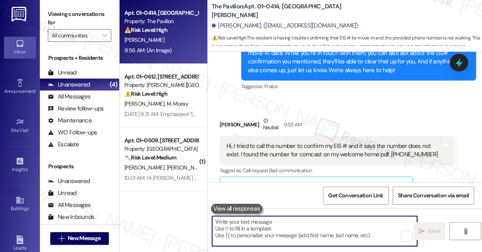
click at [235, 219] on textarea "To enrich screen reader interactions, please activate Accessibility in Grammarl…" at bounding box center [314, 231] width 205 height 30
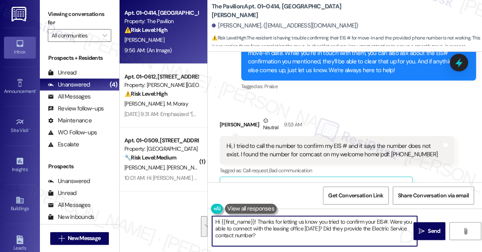
click at [298, 233] on textarea "Hi {{first_name}}! Thanks for letting us know you tried to confirm your EIS#. W…" at bounding box center [314, 231] width 205 height 30
drag, startPoint x: 296, startPoint y: 236, endPoint x: 391, endPoint y: 216, distance: 97.4
click at [391, 216] on textarea "Hi {{first_name}}! Thanks for letting us know you tried to confirm your EIS#. W…" at bounding box center [314, 231] width 205 height 30
paste textarea "Thanks for letting us know you tried to confirm your EIS#. Were you able to con…"
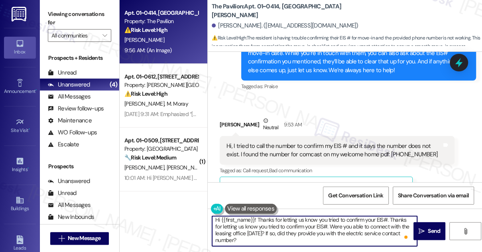
scroll to position [0, 0]
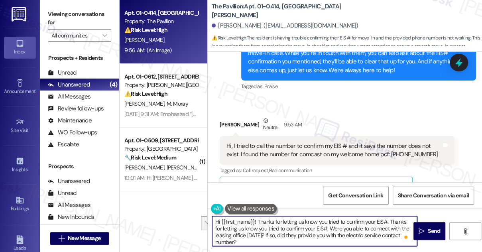
drag, startPoint x: 328, startPoint y: 225, endPoint x: 361, endPoint y: 224, distance: 33.5
click at [361, 224] on textarea "Hi {{first_name}}! Thanks for letting us know you tried to confirm your EIS#. T…" at bounding box center [314, 231] width 205 height 30
click at [323, 224] on textarea "Hi {{first_name}}! Thanks for letting us know you tried to confirm your EIS#. T…" at bounding box center [314, 231] width 205 height 30
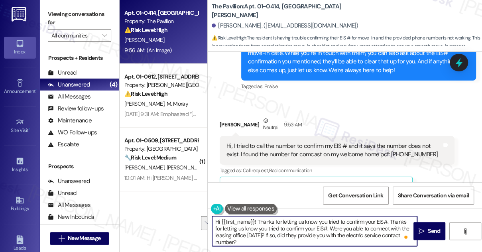
drag, startPoint x: 331, startPoint y: 229, endPoint x: 391, endPoint y: 217, distance: 61.4
click at [391, 217] on textarea "Hi {{first_name}}! Thanks for letting us know you tried to confirm your EIS#. T…" at bounding box center [314, 231] width 205 height 30
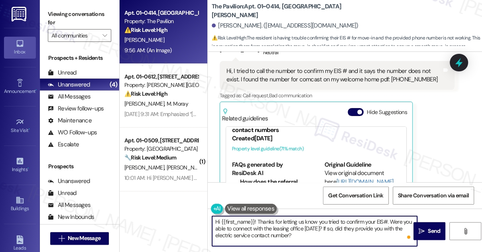
scroll to position [1610, 0]
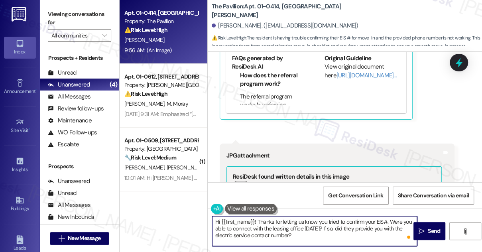
type textarea "Hi {{first_name}}! Thanks for letting us know you tried to confirm your EIS#. W…"
click at [307, 237] on textarea "Hi {{first_name}}! Thanks for letting us know you tried to confirm your EIS#. W…" at bounding box center [314, 231] width 205 height 30
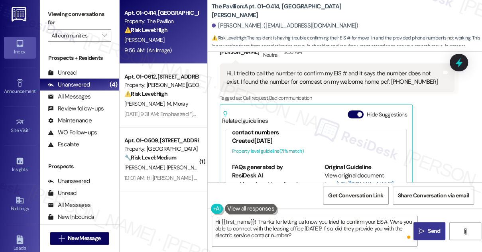
click at [425, 228] on span " Send" at bounding box center [429, 231] width 25 height 8
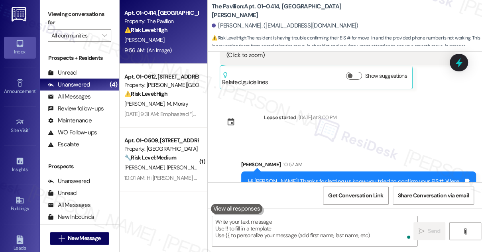
scroll to position [1901, 0]
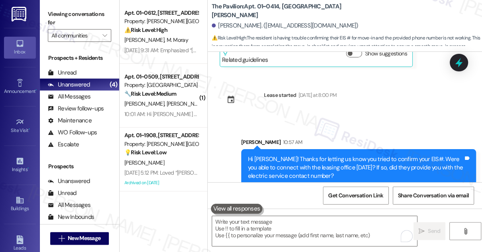
click at [167, 75] on div "Apt. 01~0509, [STREET_ADDRESS][PERSON_NAME]" at bounding box center [161, 77] width 74 height 8
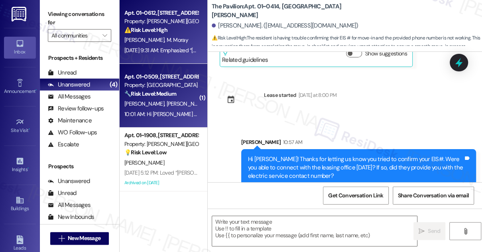
type textarea "Fetching suggested responses. Please feel free to read through the conversation…"
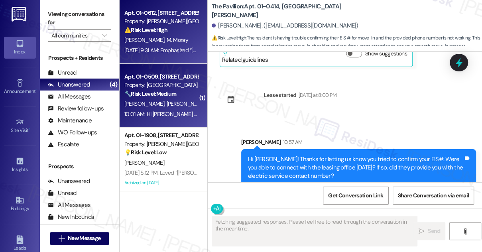
click at [173, 38] on div "[PERSON_NAME] Moray" at bounding box center [161, 40] width 75 height 10
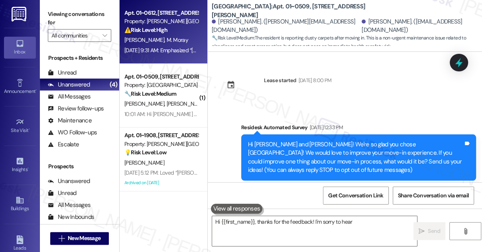
type textarea "Hi {{first_name}}, thanks for the feedback! I'm sorry to hear"
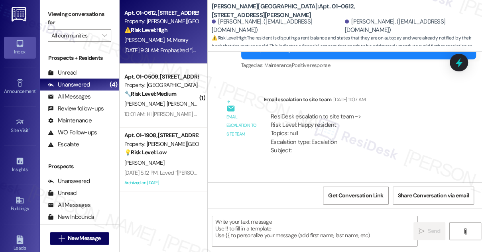
type textarea "Fetching suggested responses. Please feel free to read through the conversation…"
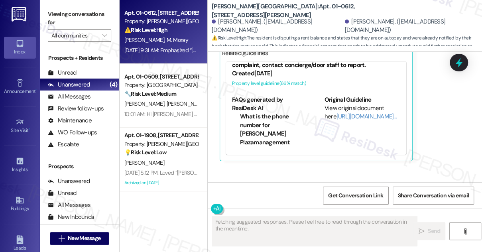
scroll to position [2660, 0]
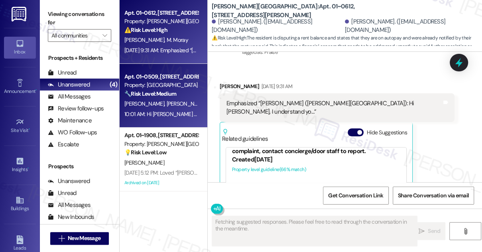
click at [178, 109] on div "10:01 AM: Hi [PERSON_NAME] the move in process was good ... however the carpet …" at bounding box center [161, 114] width 75 height 10
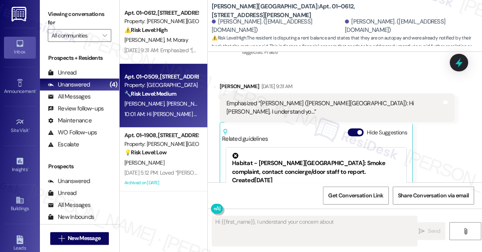
scroll to position [101, 0]
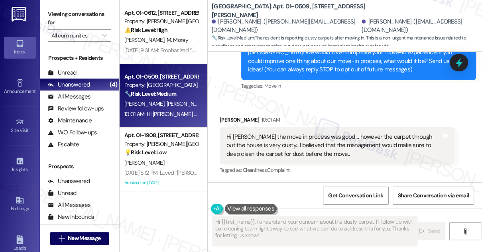
click at [272, 139] on div "Hi [PERSON_NAME] the move in process was good ... however the carpet through ou…" at bounding box center [334, 146] width 215 height 26
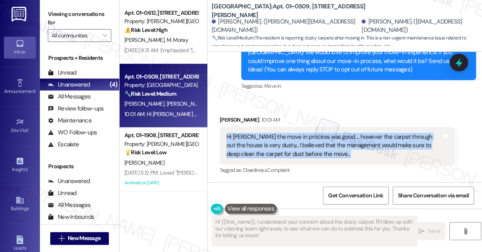
click at [272, 139] on div "Hi [PERSON_NAME] the move in process was good ... however the carpet through ou…" at bounding box center [334, 146] width 215 height 26
click at [399, 136] on div "Hi [PERSON_NAME] the move in process was good ... however the carpet through ou…" at bounding box center [334, 146] width 215 height 26
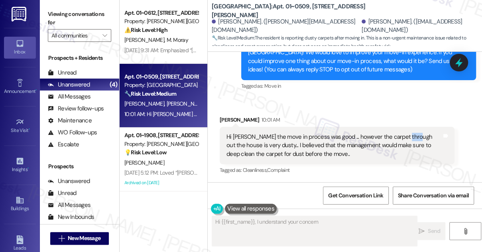
click at [399, 136] on div "Hi [PERSON_NAME] the move in process was good ... however the carpet through ou…" at bounding box center [334, 146] width 215 height 26
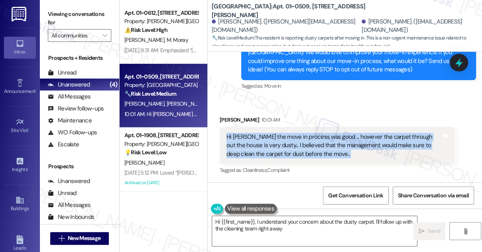
click at [399, 136] on div "Hi [PERSON_NAME] the move in process was good ... however the carpet through ou…" at bounding box center [334, 146] width 215 height 26
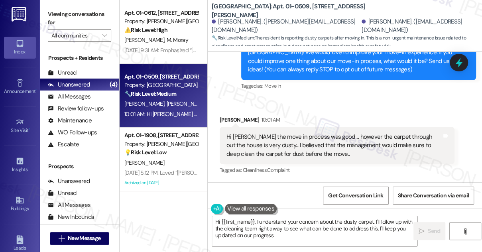
click at [359, 116] on div "[PERSON_NAME] 10:01 AM" at bounding box center [337, 121] width 235 height 11
click at [300, 140] on div "Hi [PERSON_NAME] the move in process was good ... however the carpet through ou…" at bounding box center [334, 146] width 215 height 26
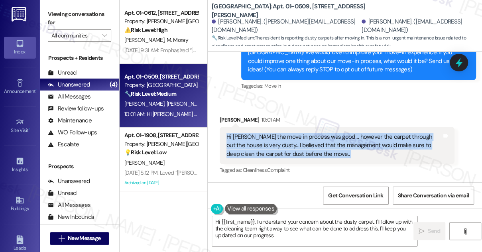
click at [300, 140] on div "Hi [PERSON_NAME] the move in process was good ... however the carpet through ou…" at bounding box center [334, 146] width 215 height 26
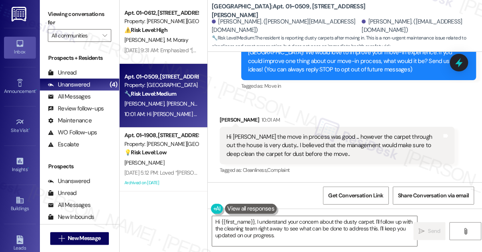
click at [235, 117] on div "[PERSON_NAME] 10:01 AM" at bounding box center [337, 121] width 235 height 11
copy div "[PERSON_NAME]"
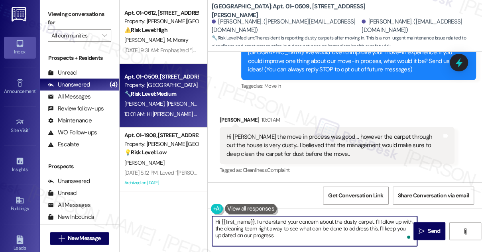
drag, startPoint x: 222, startPoint y: 219, endPoint x: 254, endPoint y: 218, distance: 32.3
click at [254, 218] on textarea "Hi {{first_name}}, I understand your concern about the dusty carpet. I'll follo…" at bounding box center [314, 231] width 205 height 30
paste textarea "[PERSON_NAME]"
click at [325, 224] on textarea "Hi [PERSON_NAME], I understand your concern about the dusty carpet. I'll follow…" at bounding box center [314, 231] width 205 height 30
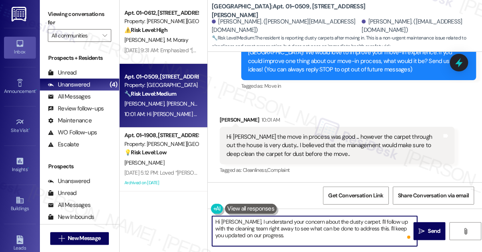
click at [325, 224] on textarea "Hi [PERSON_NAME], I understand your concern about the dusty carpet. I'll follow…" at bounding box center [314, 231] width 205 height 30
click at [285, 231] on textarea "Hi [PERSON_NAME], I understand your concern about the dusty carpet. I'll follow…" at bounding box center [314, 231] width 205 height 30
click at [368, 231] on textarea "Hi [PERSON_NAME], I understand your concern about the dusty carpet. I'll follow…" at bounding box center [314, 231] width 205 height 30
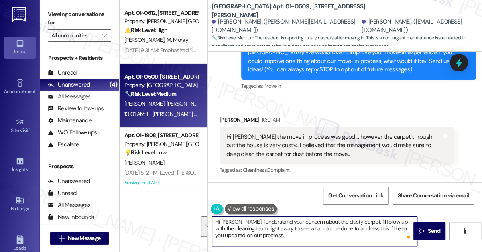
click at [348, 138] on div "Hi [PERSON_NAME] the move in process was good ... however the carpet through ou…" at bounding box center [334, 146] width 215 height 26
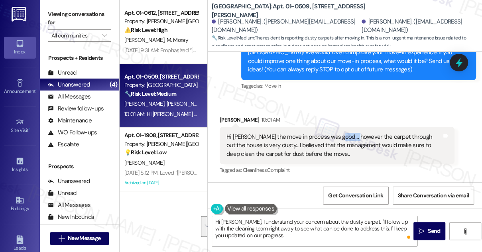
click at [348, 138] on div "Hi [PERSON_NAME] the move in process was good ... however the carpet through ou…" at bounding box center [334, 146] width 215 height 26
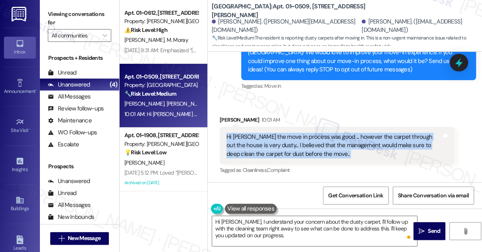
click at [348, 138] on div "Hi [PERSON_NAME] the move in process was good ... however the carpet through ou…" at bounding box center [334, 146] width 215 height 26
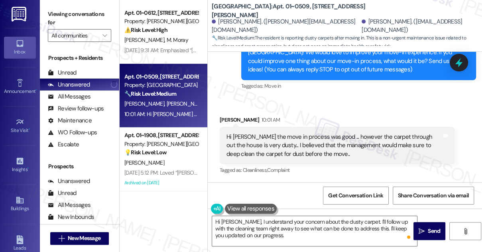
click at [57, 17] on label "Viewing conversations for" at bounding box center [79, 18] width 63 height 21
click at [303, 232] on textarea "Hi [PERSON_NAME], I understand your concern about the dusty carpet. I'll follow…" at bounding box center [314, 231] width 205 height 30
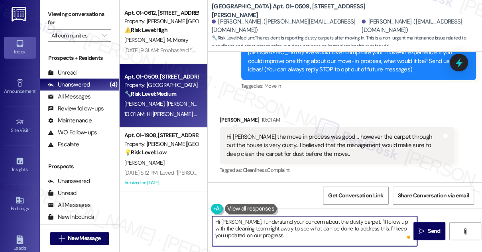
drag, startPoint x: 361, startPoint y: 221, endPoint x: 386, endPoint y: 227, distance: 26.0
click at [386, 227] on textarea "Hi [PERSON_NAME], I understand your concern about the dusty carpet. I'll follow…" at bounding box center [314, 231] width 205 height 30
click at [338, 150] on div "Hi [PERSON_NAME] the move in process was good ... however the carpet through ou…" at bounding box center [334, 146] width 215 height 26
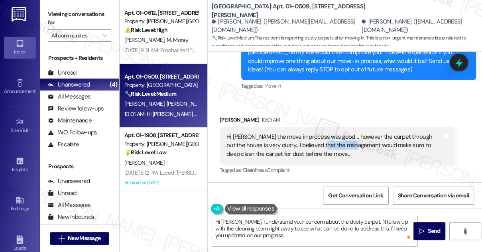
click at [338, 150] on div "Hi [PERSON_NAME] the move in process was good ... however the carpet through ou…" at bounding box center [334, 146] width 215 height 26
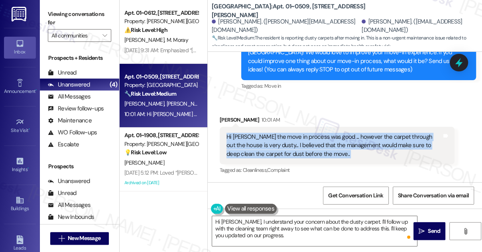
click at [338, 150] on div "Hi [PERSON_NAME] the move in process was good ... however the carpet through ou…" at bounding box center [334, 146] width 215 height 26
copy div "Hi [PERSON_NAME] the move in process was good ... however the carpet through ou…"
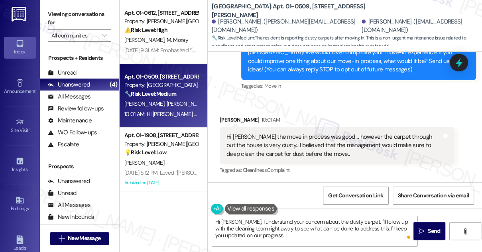
click at [67, 14] on label "Viewing conversations for" at bounding box center [79, 18] width 63 height 21
click at [57, 12] on label "Viewing conversations for" at bounding box center [79, 18] width 63 height 21
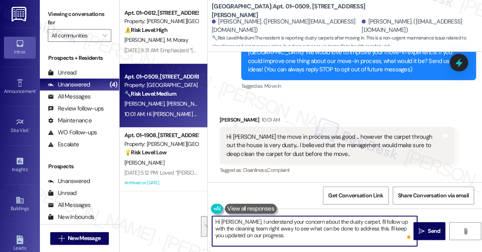
drag, startPoint x: 287, startPoint y: 237, endPoint x: 361, endPoint y: 220, distance: 75.8
click at [361, 220] on textarea "Hi [PERSON_NAME], I understand your concern about the dusty carpet. I'll follow…" at bounding box center [314, 231] width 205 height 30
paste textarea "Thank you for sharing your feedback. I’m glad to hear the move-in process went …"
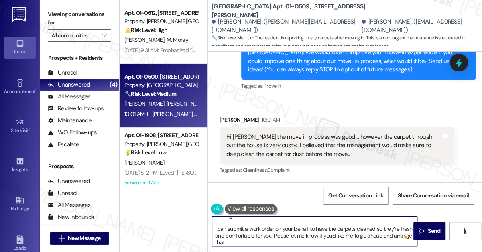
scroll to position [0, 0]
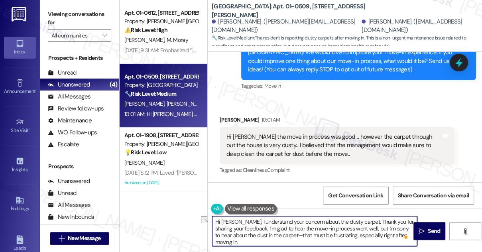
drag, startPoint x: 361, startPoint y: 221, endPoint x: 243, endPoint y: 219, distance: 118.1
click at [243, 219] on textarea "Hi [PERSON_NAME], I understand your concern about the dusty carpet. Thank you f…" at bounding box center [314, 231] width 205 height 30
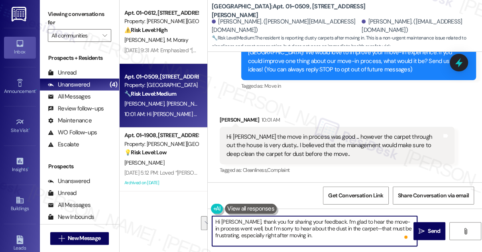
drag, startPoint x: 373, startPoint y: 228, endPoint x: 377, endPoint y: 234, distance: 7.7
click at [377, 234] on textarea "Hi [PERSON_NAME], thank you for sharing your feedback. I’m glad to hear the mov…" at bounding box center [314, 231] width 205 height 30
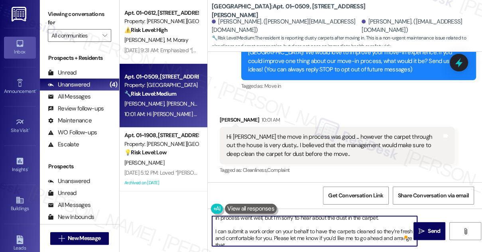
scroll to position [16, 0]
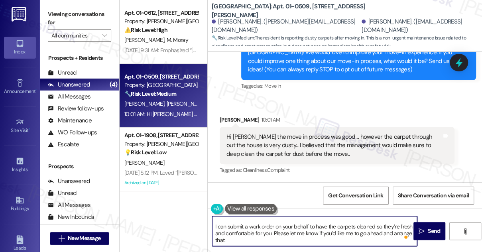
click at [354, 226] on textarea "Hi [PERSON_NAME], thank you for sharing your feedback. I’m glad to hear the mov…" at bounding box center [314, 231] width 205 height 30
click at [264, 236] on textarea "Hi [PERSON_NAME], thank you for sharing your feedback. I’m glad to hear the mov…" at bounding box center [314, 231] width 205 height 30
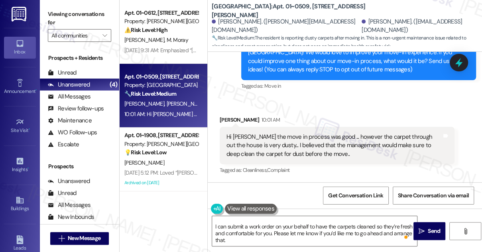
click at [56, 13] on label "Viewing conversations for" at bounding box center [79, 18] width 63 height 21
click at [253, 67] on div "Hi [PERSON_NAME] and [PERSON_NAME]! We're so glad you chose [GEOGRAPHIC_DATA]! …" at bounding box center [355, 57] width 215 height 34
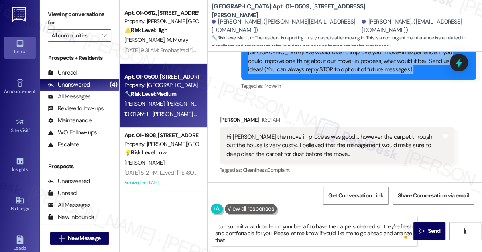
click at [253, 67] on div "Hi [PERSON_NAME] and [PERSON_NAME]! We're so glad you chose [GEOGRAPHIC_DATA]! …" at bounding box center [355, 57] width 215 height 34
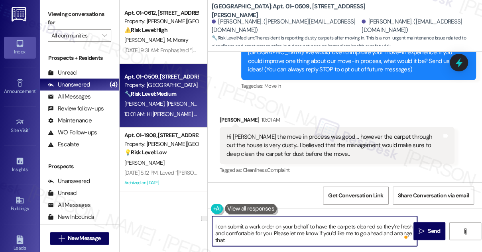
drag, startPoint x: 260, startPoint y: 243, endPoint x: 215, endPoint y: 228, distance: 47.7
click at [215, 228] on textarea "Hi [PERSON_NAME], thank you for sharing your feedback. I’m glad to hear the mov…" at bounding box center [314, 231] width 205 height 30
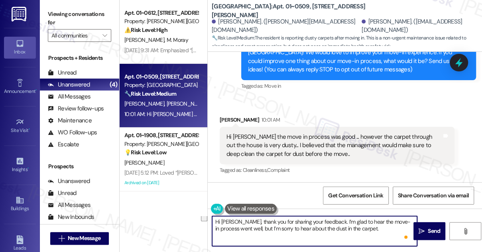
scroll to position [0, 0]
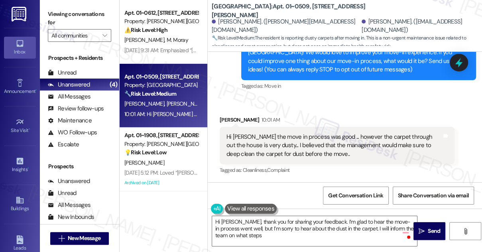
click at [59, 9] on label "Viewing conversations for" at bounding box center [79, 18] width 63 height 21
click at [338, 150] on div "Hi [PERSON_NAME] the move in process was good ... however the carpet through ou…" at bounding box center [334, 146] width 215 height 26
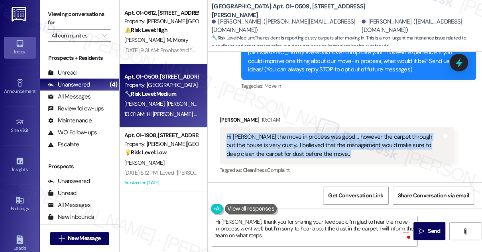
click at [338, 150] on div "Hi [PERSON_NAME] the move in process was good ... however the carpet through ou…" at bounding box center [334, 146] width 215 height 26
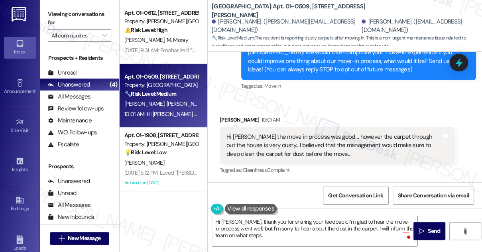
click at [311, 236] on textarea "Hi [PERSON_NAME], thank you for sharing your feedback. I’m glad to hear the mov…" at bounding box center [314, 231] width 205 height 30
drag, startPoint x: 55, startPoint y: 8, endPoint x: 128, endPoint y: 32, distance: 76.3
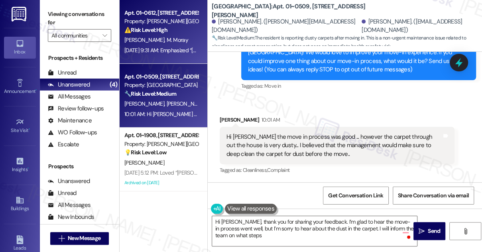
click at [55, 8] on label "Viewing conversations for" at bounding box center [79, 18] width 63 height 21
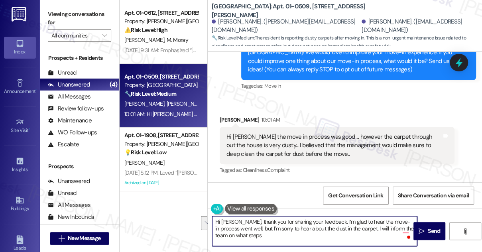
drag, startPoint x: 294, startPoint y: 236, endPoint x: 354, endPoint y: 226, distance: 60.3
click at [354, 226] on textarea "Hi [PERSON_NAME], thank you for sharing your feedback. I’m glad to hear the mov…" at bounding box center [314, 231] width 205 height 30
paste textarea "’ll check in with the site team regarding this and get back to you once I have …"
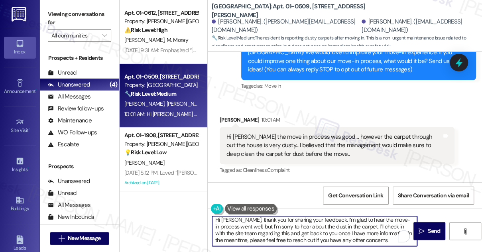
scroll to position [2, 0]
drag, startPoint x: 380, startPoint y: 226, endPoint x: 358, endPoint y: 232, distance: 22.7
click at [357, 233] on textarea "Hi [PERSON_NAME], thank you for sharing your feedback. I’m glad to hear the mov…" at bounding box center [314, 231] width 205 height 30
click at [360, 232] on textarea "Hi [PERSON_NAME], thank you for sharing your feedback. I’m glad to hear the mov…" at bounding box center [314, 231] width 205 height 30
drag, startPoint x: 394, startPoint y: 234, endPoint x: 373, endPoint y: 225, distance: 22.9
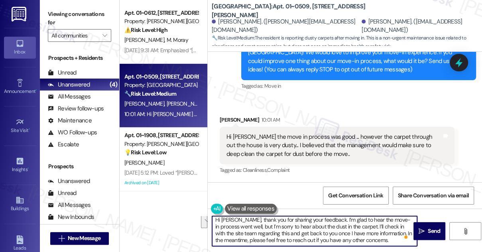
click at [373, 225] on textarea "Hi [PERSON_NAME], thank you for sharing your feedback. I’m glad to hear the mov…" at bounding box center [314, 231] width 205 height 30
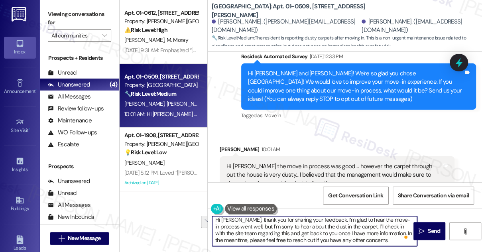
scroll to position [0, 0]
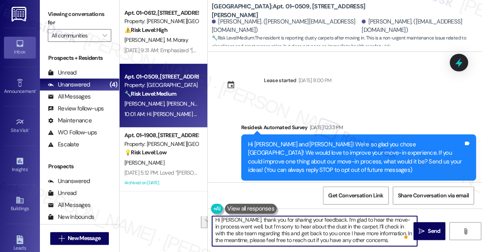
click at [310, 140] on div "Hi [PERSON_NAME] and [PERSON_NAME]! We're so glad you chose [GEOGRAPHIC_DATA]! …" at bounding box center [358, 157] width 235 height 46
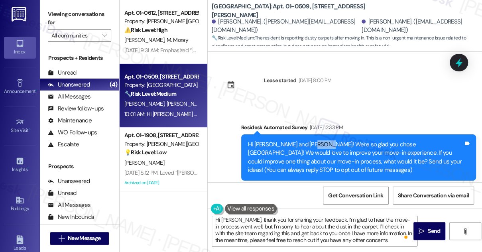
click at [310, 140] on div "Hi [PERSON_NAME] and [PERSON_NAME]! We're so glad you chose [GEOGRAPHIC_DATA]! …" at bounding box center [358, 157] width 235 height 46
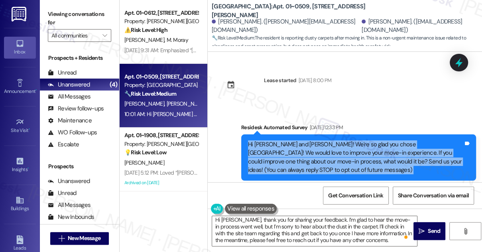
click at [310, 140] on div "Hi [PERSON_NAME] and [PERSON_NAME]! We're so glad you chose [GEOGRAPHIC_DATA]! …" at bounding box center [358, 157] width 235 height 46
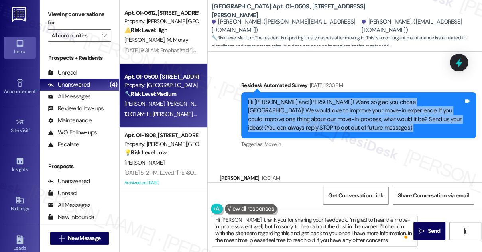
scroll to position [101, 0]
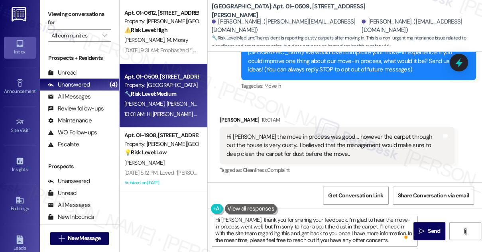
click at [314, 138] on div "Hi [PERSON_NAME] the move in process was good ... however the carpet through ou…" at bounding box center [334, 146] width 215 height 26
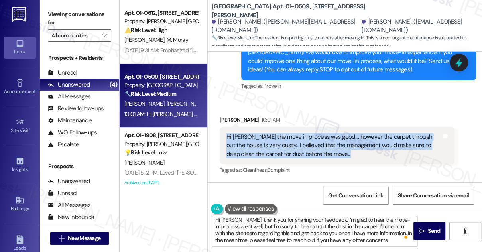
click at [314, 138] on div "Hi [PERSON_NAME] the move in process was good ... however the carpet through ou…" at bounding box center [334, 146] width 215 height 26
click at [314, 137] on div "Hi [PERSON_NAME] the move in process was good ... however the carpet through ou…" at bounding box center [334, 146] width 215 height 26
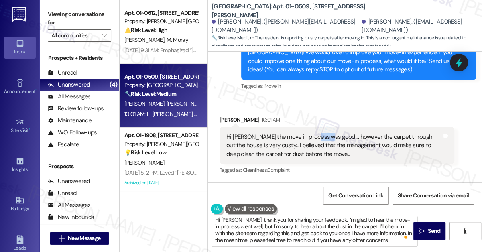
click at [314, 137] on div "Hi [PERSON_NAME] the move in process was good ... however the carpet through ou…" at bounding box center [334, 146] width 215 height 26
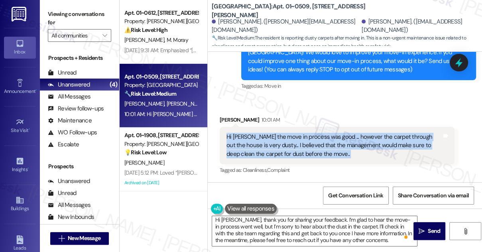
click at [314, 137] on div "Hi [PERSON_NAME] the move in process was good ... however the carpet through ou…" at bounding box center [334, 146] width 215 height 26
click at [352, 147] on div "Hi [PERSON_NAME] the move in process was good ... however the carpet through ou…" at bounding box center [334, 146] width 215 height 26
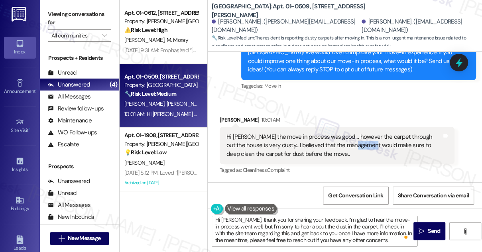
click at [352, 147] on div "Hi [PERSON_NAME] the move in process was good ... however the carpet through ou…" at bounding box center [334, 146] width 215 height 26
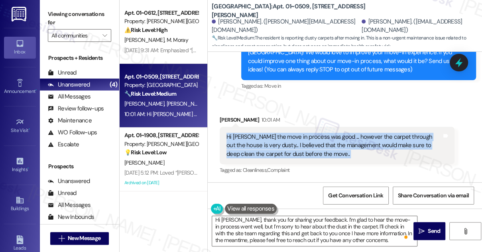
click at [352, 147] on div "Hi [PERSON_NAME] the move in process was good ... however the carpet through ou…" at bounding box center [334, 146] width 215 height 26
click at [320, 147] on div "Hi [PERSON_NAME] the move in process was good ... however the carpet through ou…" at bounding box center [334, 146] width 215 height 26
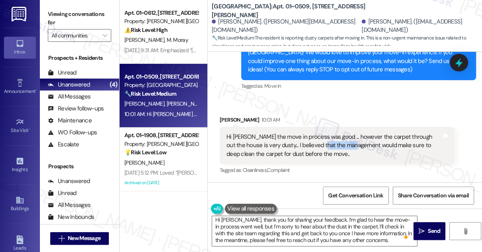
click at [320, 147] on div "Hi [PERSON_NAME] the move in process was good ... however the carpet through ou…" at bounding box center [334, 146] width 215 height 26
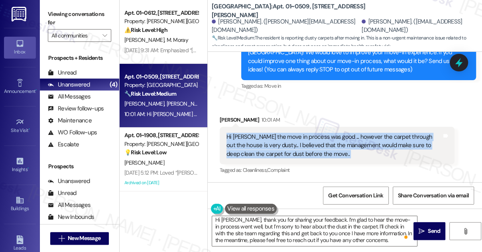
click at [320, 147] on div "Hi [PERSON_NAME] the move in process was good ... however the carpet through ou…" at bounding box center [334, 146] width 215 height 26
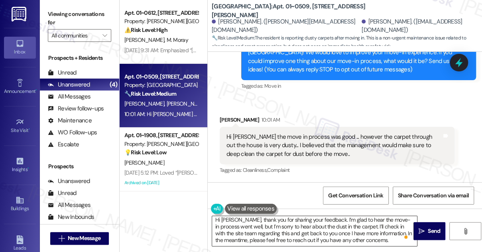
click at [355, 233] on textarea "Hi [PERSON_NAME], thank you for sharing your feedback. I’m glad to hear the mov…" at bounding box center [314, 231] width 205 height 30
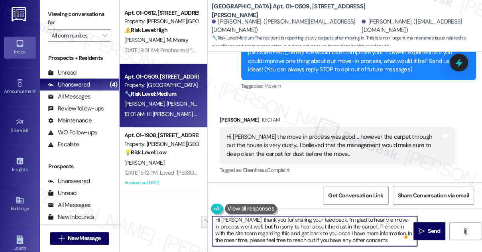
drag, startPoint x: 378, startPoint y: 226, endPoint x: 396, endPoint y: 232, distance: 19.3
click at [396, 232] on textarea "Hi [PERSON_NAME], thank you for sharing your feedback. I’m glad to hear the mov…" at bounding box center [314, 231] width 205 height 30
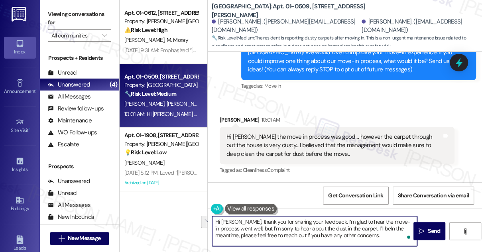
scroll to position [0, 0]
click at [252, 235] on textarea "Hi [PERSON_NAME], thank you for sharing your feedback. I’m glad to hear the mov…" at bounding box center [314, 231] width 205 height 30
click at [284, 240] on textarea "Hi [PERSON_NAME], thank you for sharing your feedback. I’m glad to hear the mov…" at bounding box center [314, 231] width 205 height 30
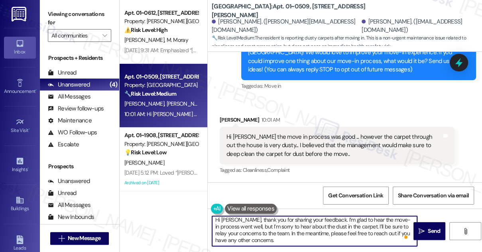
scroll to position [2, 0]
drag, startPoint x: 289, startPoint y: 242, endPoint x: 250, endPoint y: 243, distance: 39.5
click at [250, 243] on textarea "Hi [PERSON_NAME], thank you for sharing your feedback. I’m glad to hear the mov…" at bounding box center [314, 231] width 205 height 30
click at [251, 232] on textarea "Hi [PERSON_NAME], thank you for sharing your feedback. I’m glad to hear the mov…" at bounding box center [314, 231] width 205 height 30
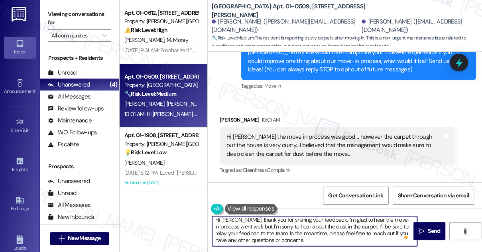
type textarea "Hi [PERSON_NAME], thank you for sharing your feedback. I’m glad to hear the mov…"
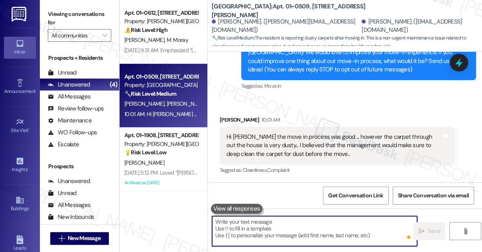
scroll to position [0, 0]
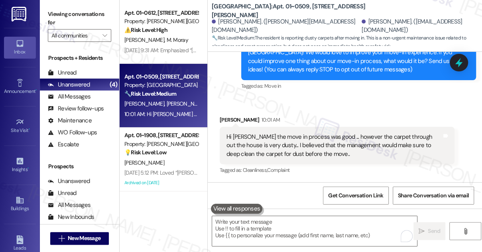
click at [68, 18] on label "Viewing conversations for" at bounding box center [79, 18] width 63 height 21
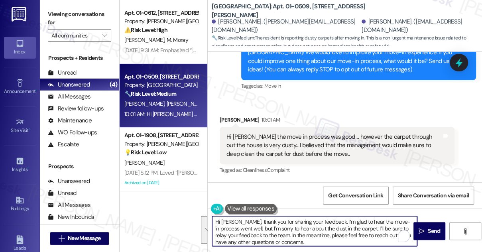
click at [305, 227] on textarea "Hi [PERSON_NAME], thank you for sharing your feedback. I’m glad to hear the mov…" at bounding box center [314, 231] width 205 height 30
drag, startPoint x: 374, startPoint y: 228, endPoint x: 289, endPoint y: 238, distance: 85.5
click at [289, 238] on textarea "Hi [PERSON_NAME], thank you for sharing your feedback. I’m glad to hear the mov…" at bounding box center [314, 231] width 205 height 30
paste textarea "make sure to pass this along to the team for their awareness."
click at [312, 234] on textarea "Hi [PERSON_NAME], thank you for sharing your feedback. I’m glad to hear the mov…" at bounding box center [314, 231] width 205 height 30
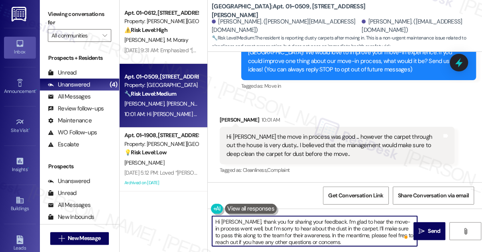
click at [312, 234] on textarea "Hi [PERSON_NAME], thank you for sharing your feedback. I’m glad to hear the mov…" at bounding box center [314, 231] width 205 height 30
click at [374, 229] on textarea "Hi [PERSON_NAME], thank you for sharing your feedback. I’m glad to hear the mov…" at bounding box center [314, 231] width 205 height 30
click at [285, 238] on textarea "Hi [PERSON_NAME], thank you for sharing your feedback. I’m glad to hear the mov…" at bounding box center [314, 231] width 205 height 30
click at [353, 244] on textarea "Hi [PERSON_NAME], thank you for sharing your feedback. I’m glad to hear the mov…" at bounding box center [314, 231] width 205 height 30
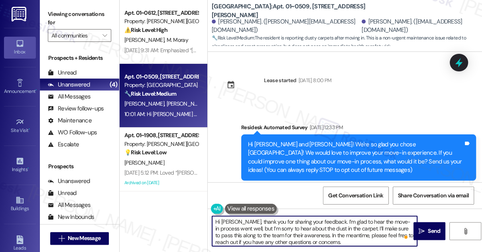
click at [260, 227] on textarea "Hi [PERSON_NAME], thank you for sharing your feedback. I’m glad to hear the mov…" at bounding box center [314, 231] width 205 height 30
click at [352, 231] on textarea "Hi [PERSON_NAME], thank you for sharing your feedback. I’m glad to hear the mov…" at bounding box center [314, 231] width 205 height 30
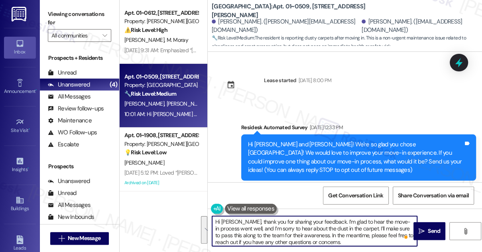
scroll to position [2, 0]
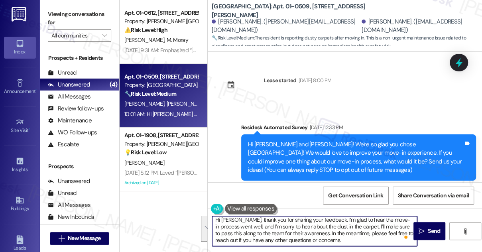
click at [351, 235] on textarea "Hi [PERSON_NAME], thank you for sharing your feedback. I’m glad to hear the mov…" at bounding box center [314, 231] width 205 height 30
type textarea "Hi [PERSON_NAME], thank you for sharing your feedback. I’m glad to hear the mov…"
click at [436, 228] on span "Send" at bounding box center [434, 231] width 12 height 8
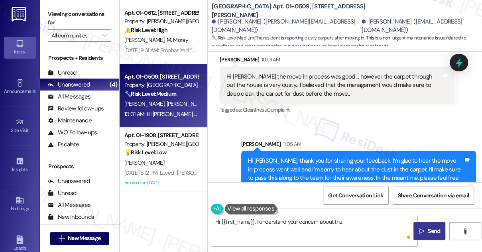
scroll to position [182, 0]
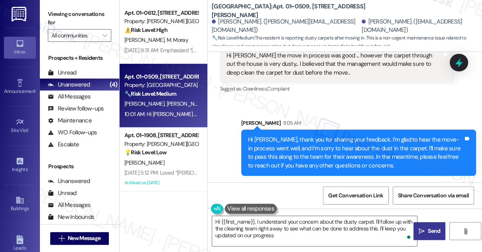
type textarea "Hi {{first_name}}, I understand your concern about the dusty carpet. I'll follo…"
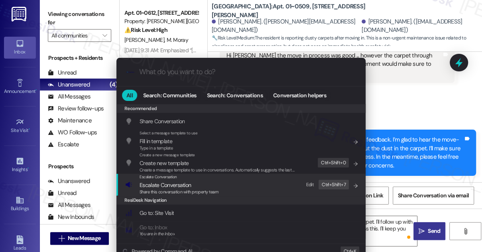
click at [243, 183] on div "Escalate Conversation Escalate Conversation Share this conversation with proper…" at bounding box center [241, 185] width 233 height 22
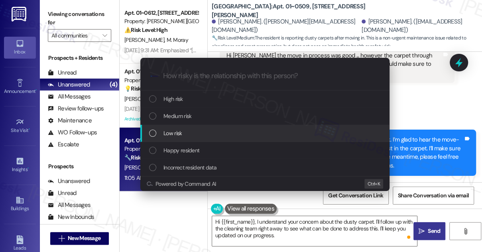
click at [183, 128] on div "Low risk" at bounding box center [264, 133] width 249 height 17
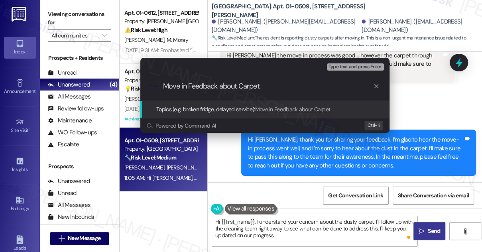
type input "Move in Feedback about Carpet"
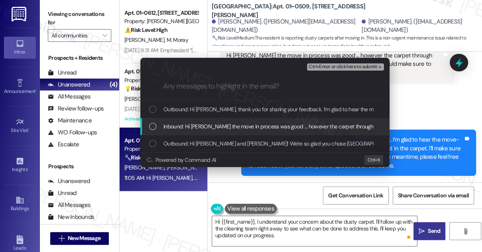
click at [175, 129] on span "Inbound: Hi [PERSON_NAME] the move in process was good ... however the carpet t…" at bounding box center [420, 126] width 513 height 9
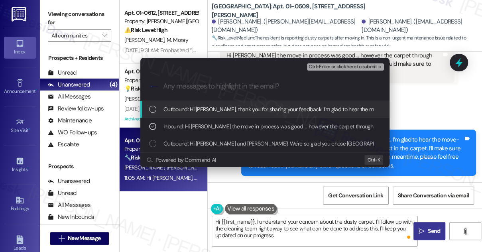
click at [343, 67] on span "Ctrl+Enter or click here to submit" at bounding box center [343, 67] width 68 height 6
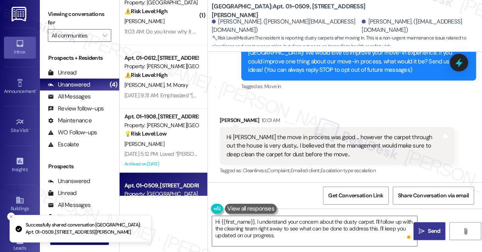
scroll to position [0, 0]
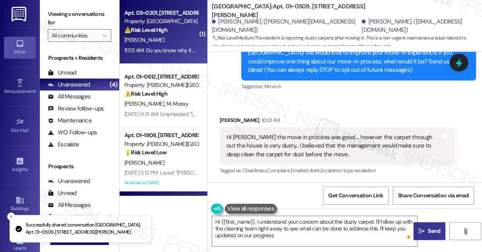
click at [163, 45] on div "[PERSON_NAME]" at bounding box center [161, 40] width 75 height 10
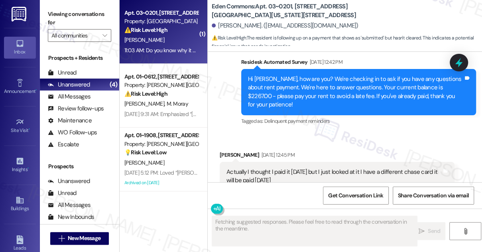
scroll to position [12144, 0]
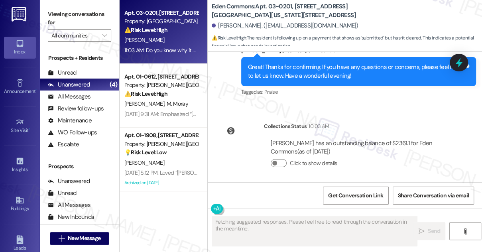
click at [296, 223] on div "Do you know why it hasn't went through yet" at bounding box center [281, 227] width 109 height 8
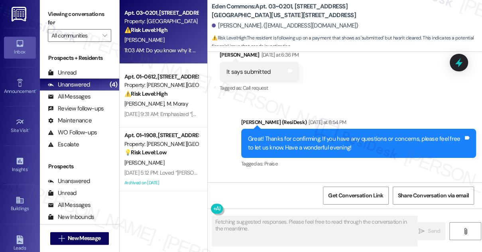
scroll to position [12071, 0]
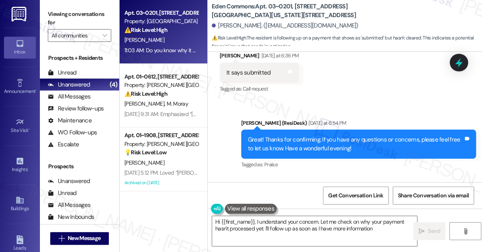
type textarea "Hi {{first_name}}, I understand your concern. Let me check on why your payment …"
click at [388, 212] on div "[PERSON_NAME] has an outstanding balance of $2361.1 for Eden Commons (as of [DA…" at bounding box center [359, 220] width 177 height 17
click at [325, 136] on div "Great! Thanks for confirming. If you have any questions or concerns, please fee…" at bounding box center [355, 144] width 215 height 17
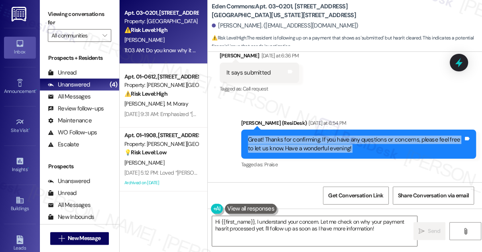
click at [325, 136] on div "Great! Thanks for confirming. If you have any questions or concerns, please fee…" at bounding box center [355, 144] width 215 height 17
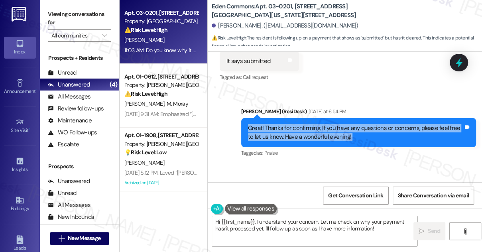
scroll to position [12144, 0]
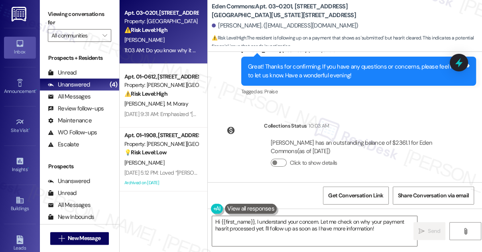
click at [278, 222] on div "Do you know why it hasn't went through yet" at bounding box center [281, 226] width 109 height 8
click at [293, 225] on textarea "Hi {{first_name}}, I understand your concern. Let me check on why your payment …" at bounding box center [314, 231] width 205 height 30
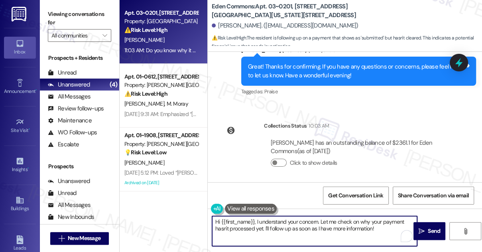
click at [293, 225] on textarea "Hi {{first_name}}, I understand your concern. Let me check on why your payment …" at bounding box center [314, 231] width 205 height 30
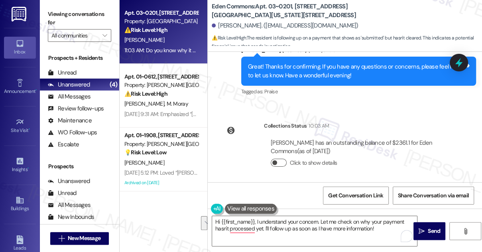
click at [280, 159] on button "Click to show details" at bounding box center [279, 163] width 16 height 8
click at [280, 159] on button "Click to hide details" at bounding box center [279, 163] width 16 height 8
click at [280, 159] on button "Click to show details" at bounding box center [279, 163] width 16 height 8
click at [280, 159] on button "Click to hide details" at bounding box center [279, 163] width 16 height 8
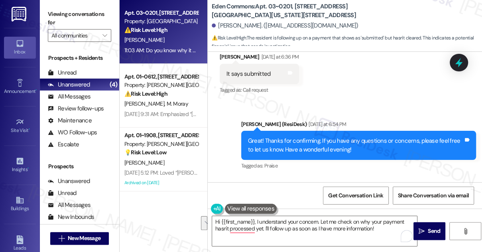
scroll to position [12035, 0]
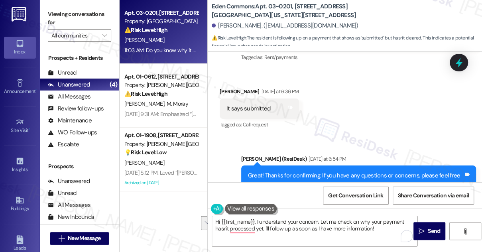
click at [319, 166] on div "Great! Thanks for confirming. If you have any questions or concerns, please fee…" at bounding box center [358, 180] width 235 height 29
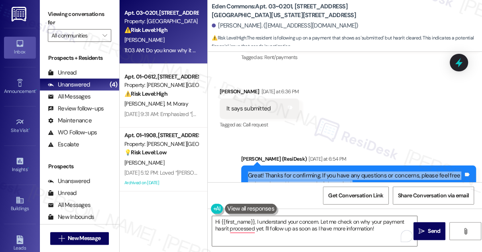
click at [319, 166] on div "Great! Thanks for confirming. If you have any questions or concerns, please fee…" at bounding box center [358, 180] width 235 height 29
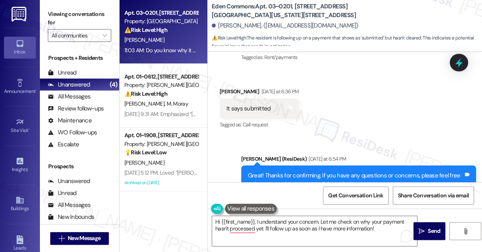
drag, startPoint x: 61, startPoint y: 6, endPoint x: 63, endPoint y: 2, distance: 5.2
click at [61, 6] on div "Viewing conversations for All communities " at bounding box center [79, 25] width 79 height 50
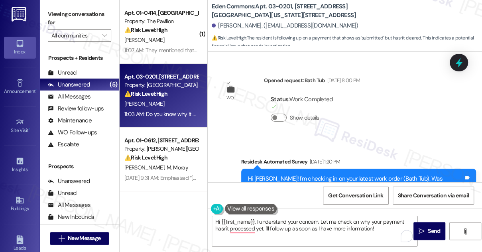
scroll to position [12035, 0]
